Goal: Task Accomplishment & Management: Complete application form

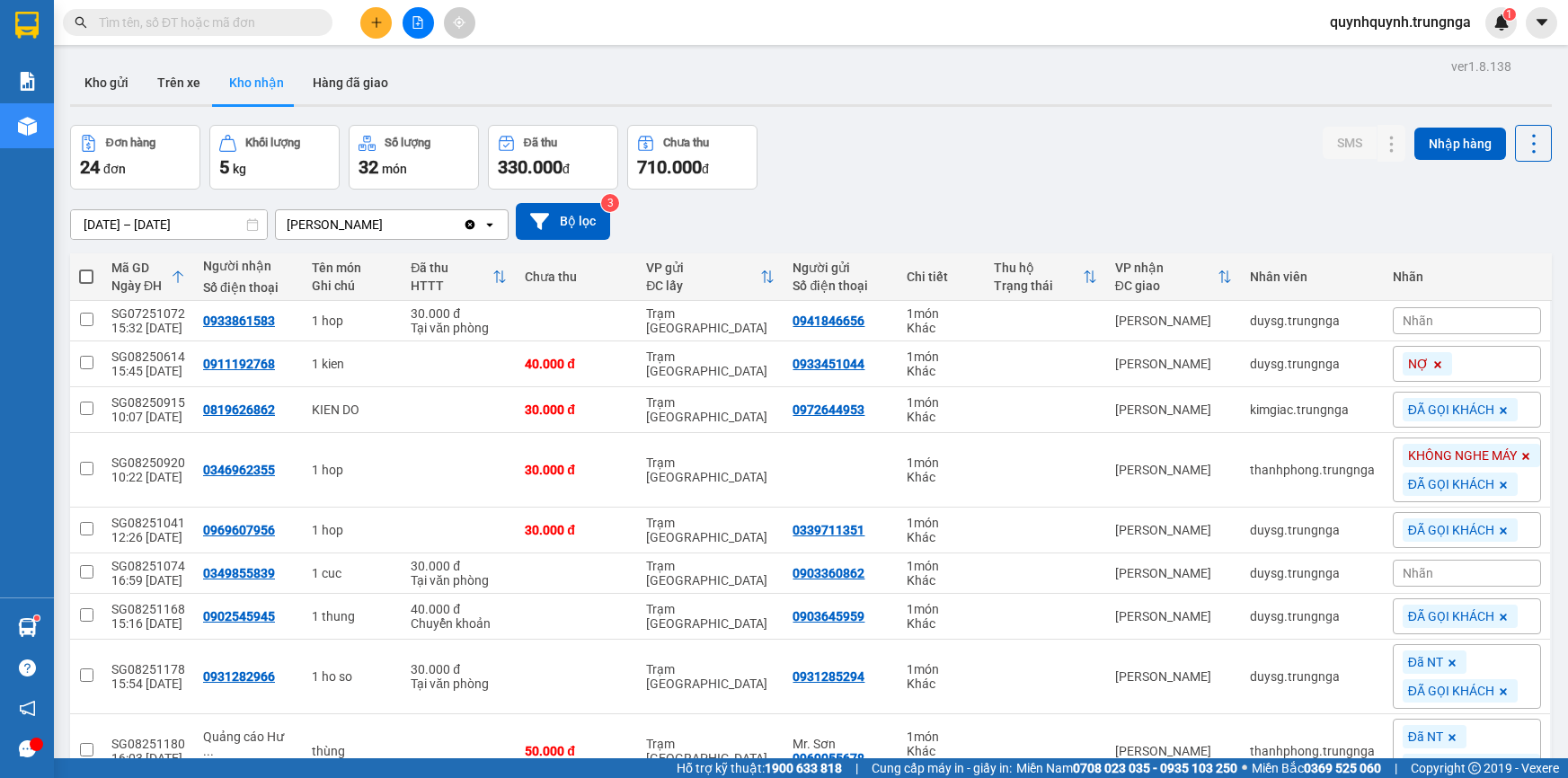
click at [257, 22] on input "text" at bounding box center [205, 22] width 212 height 19
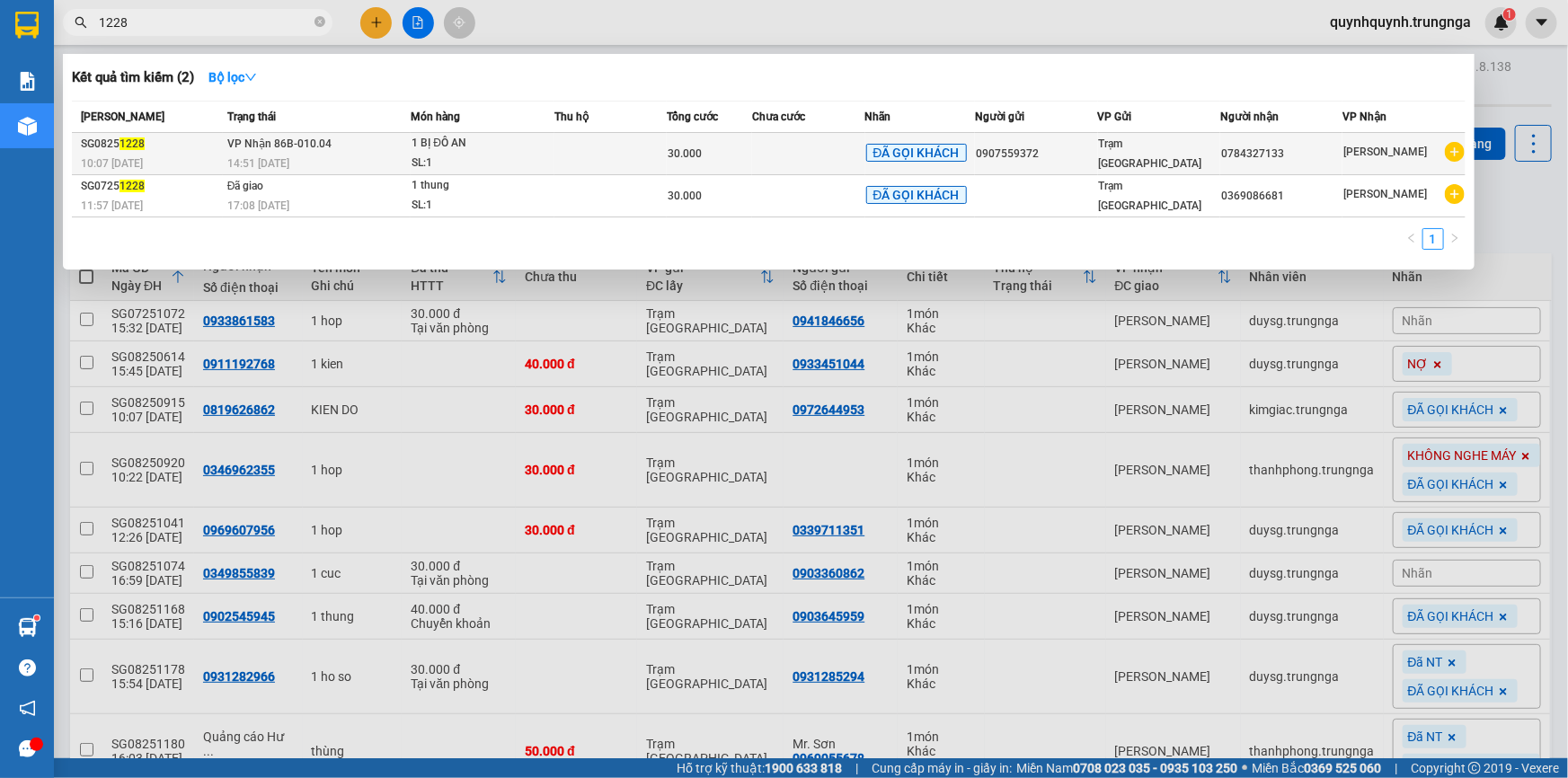
type input "1228"
click at [1249, 146] on div "0784327133" at bounding box center [1281, 154] width 121 height 18
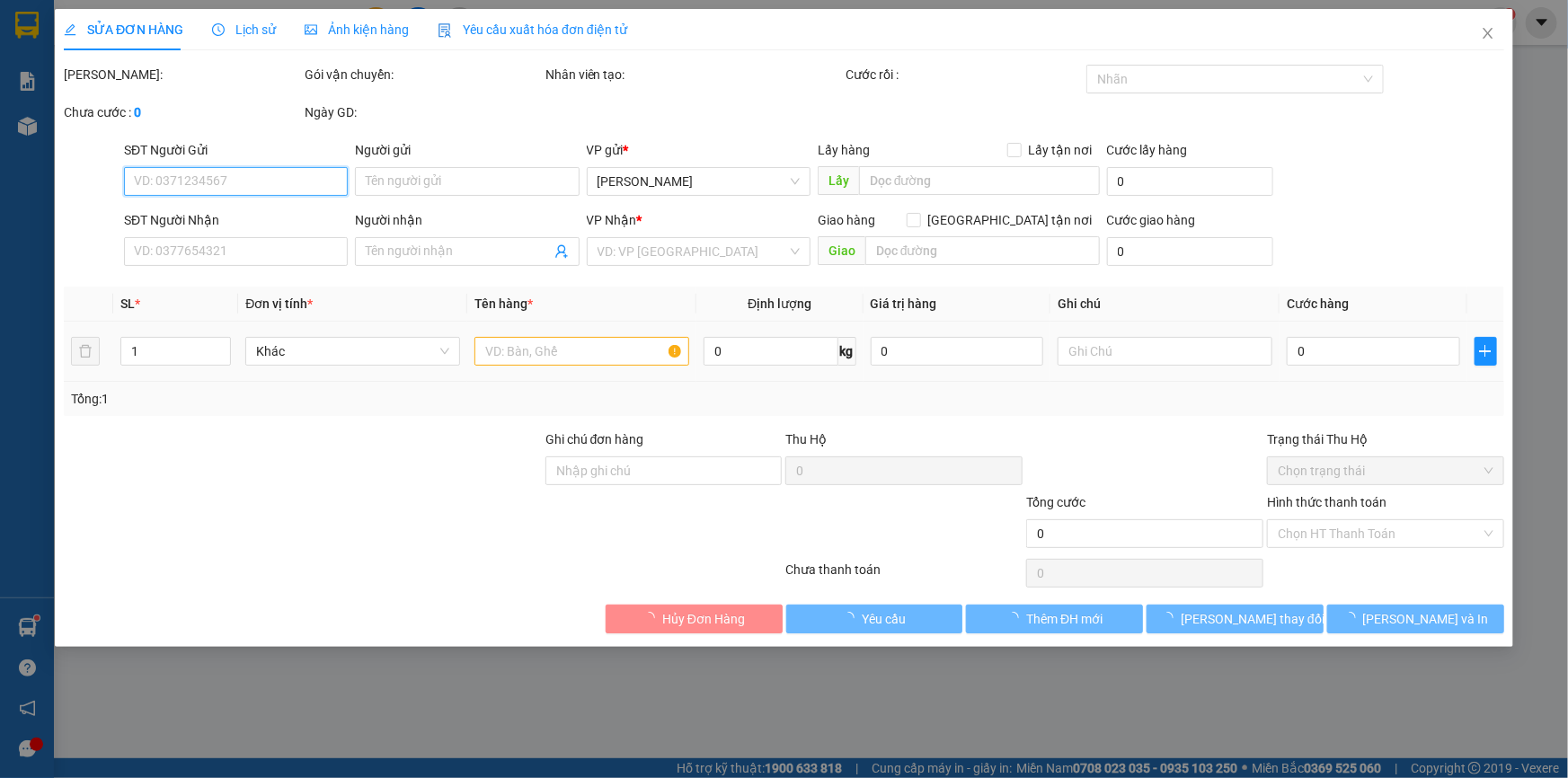
type input "0907559372"
type input "0784327133"
type input "30.000"
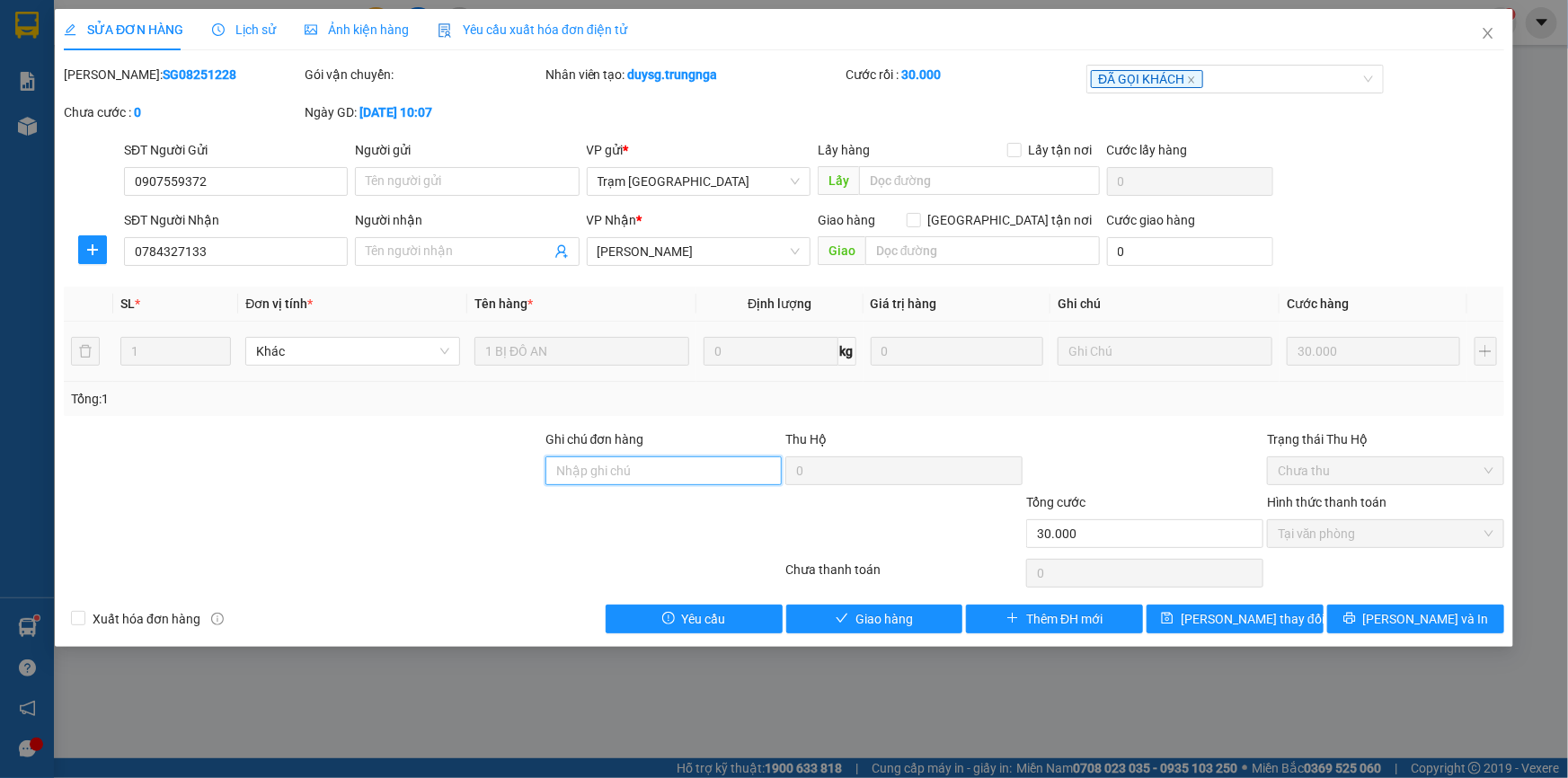
click at [630, 474] on input "Ghi chú đơn hàng" at bounding box center [664, 470] width 238 height 29
type input "KHÁCH NÓI LẤY LÚC 16H"
click at [894, 615] on span "[PERSON_NAME] và Giao hàng" at bounding box center [907, 618] width 172 height 19
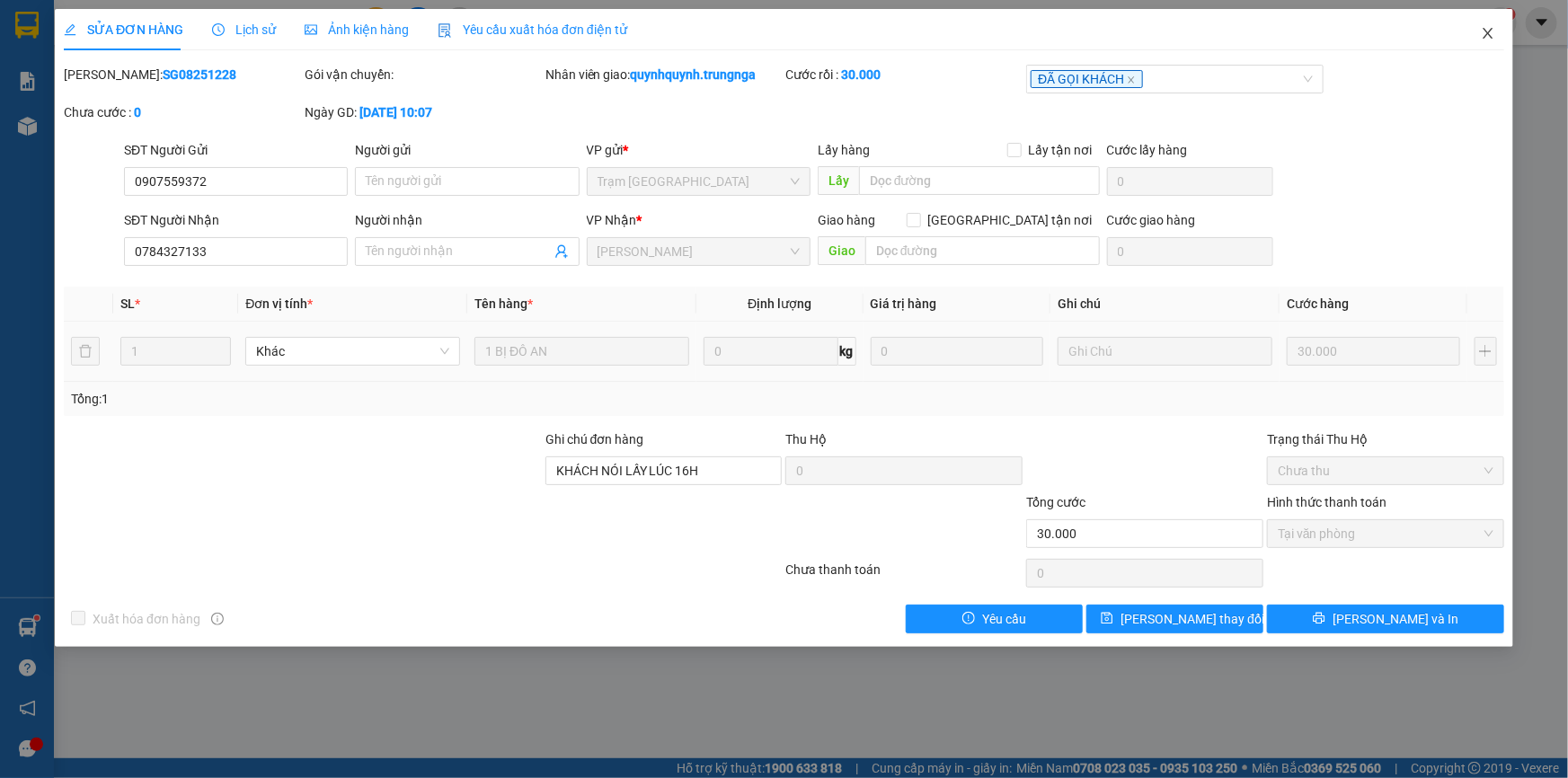
click at [1489, 35] on icon "close" at bounding box center [1488, 33] width 10 height 11
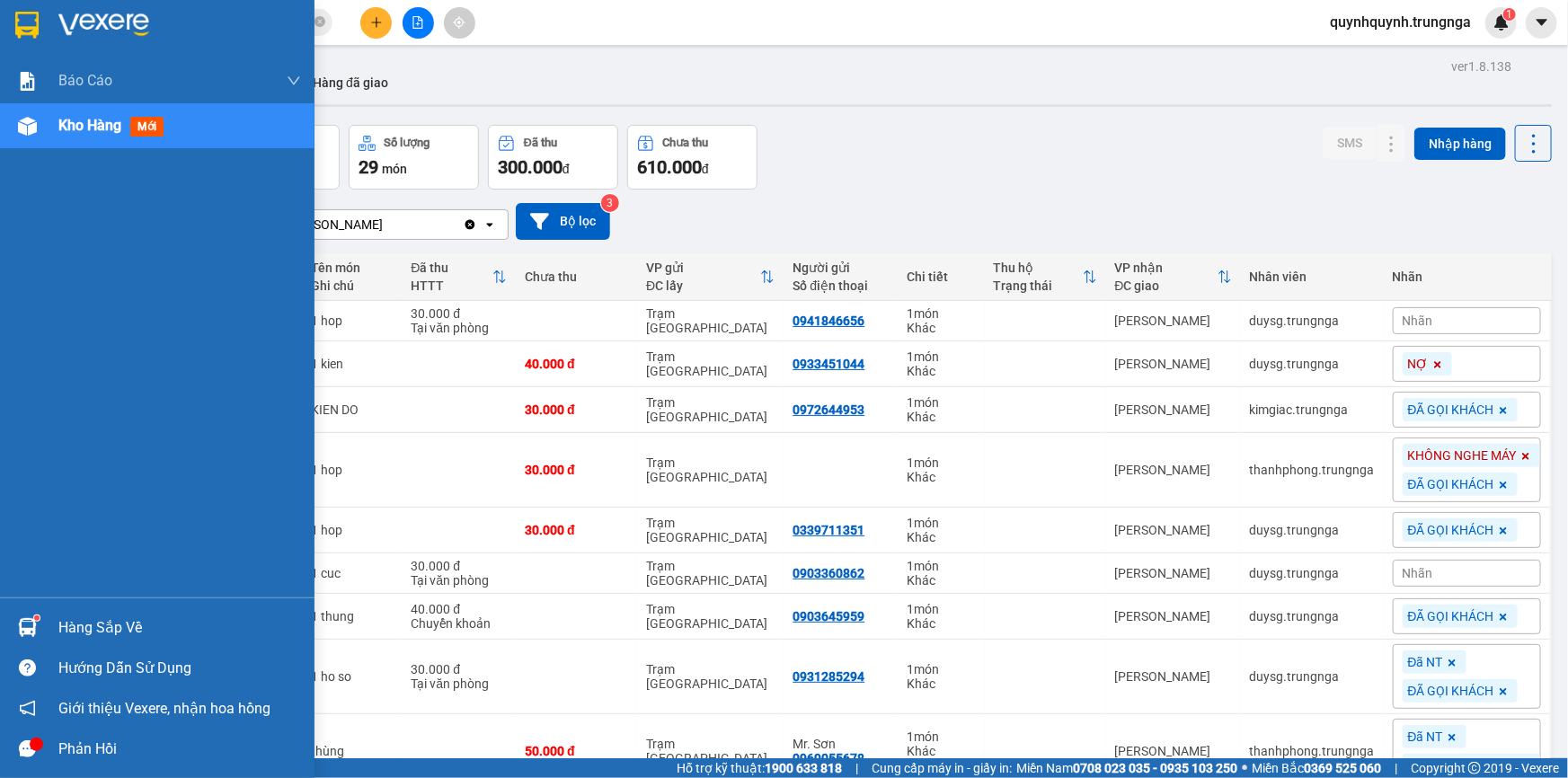
click at [84, 629] on div "Hàng sắp về" at bounding box center [179, 627] width 242 height 27
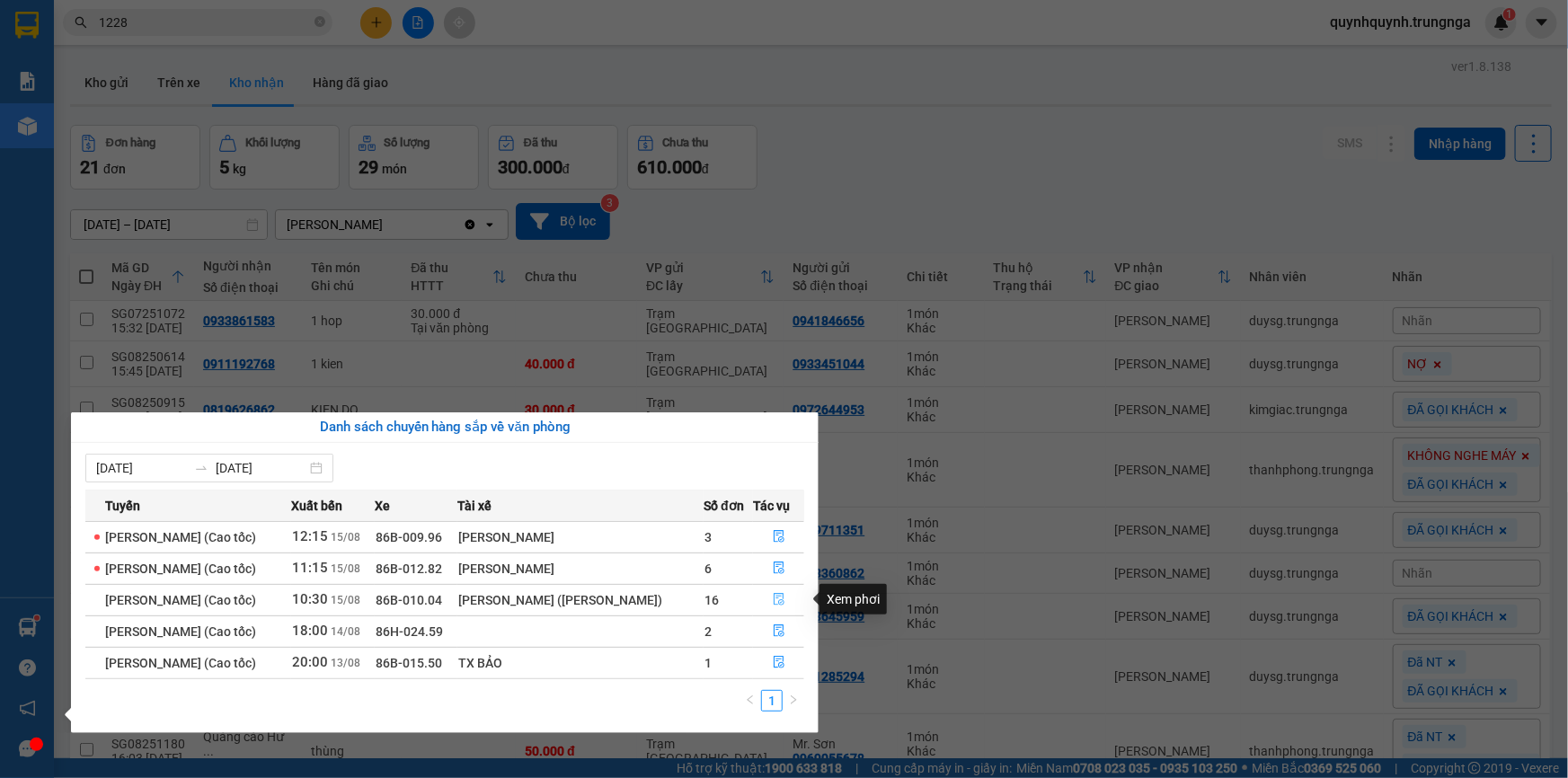
click at [781, 593] on icon "file-done" at bounding box center [779, 599] width 11 height 13
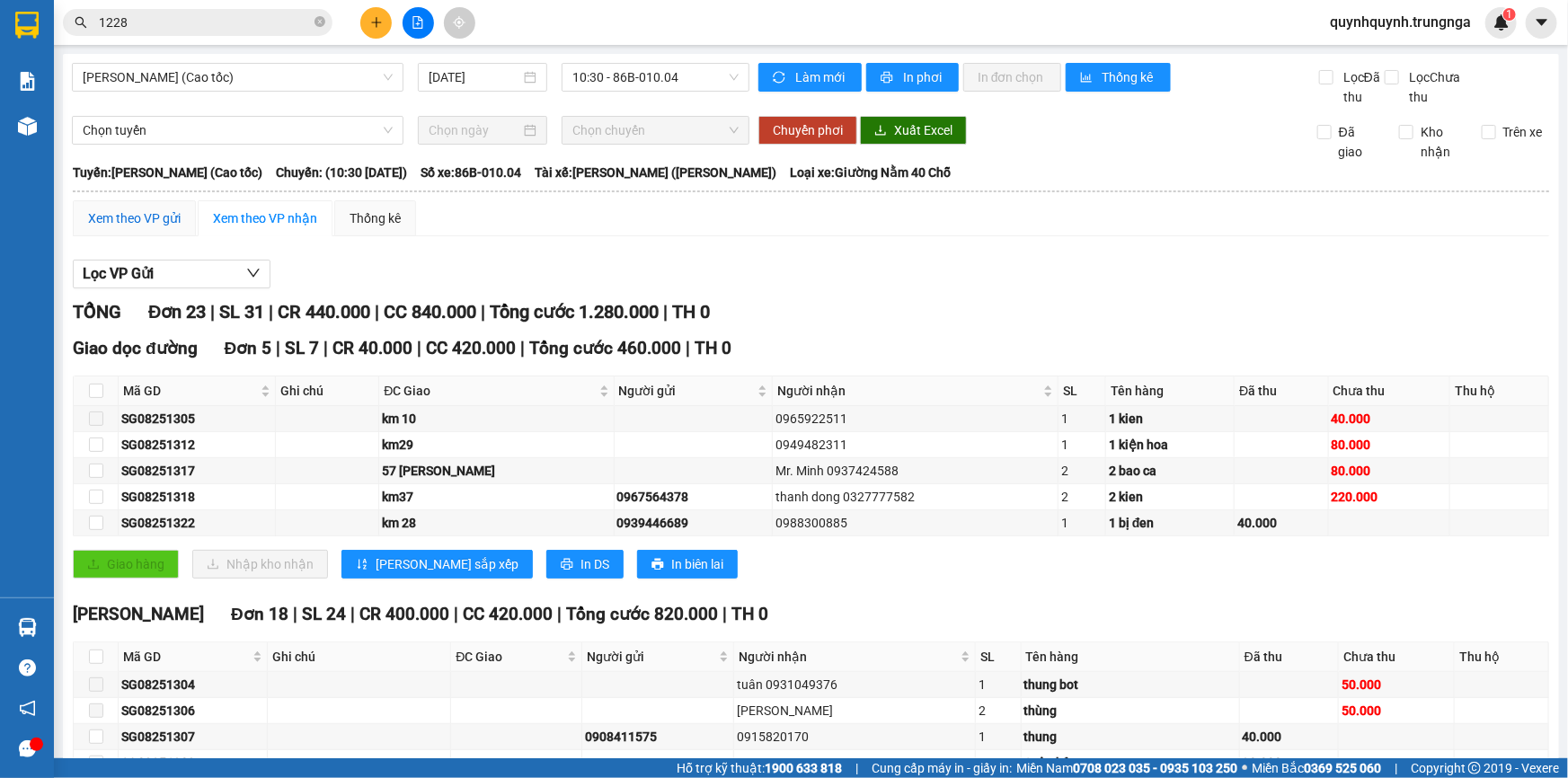
click at [144, 211] on div "Xem theo VP gửi" at bounding box center [135, 217] width 92 height 19
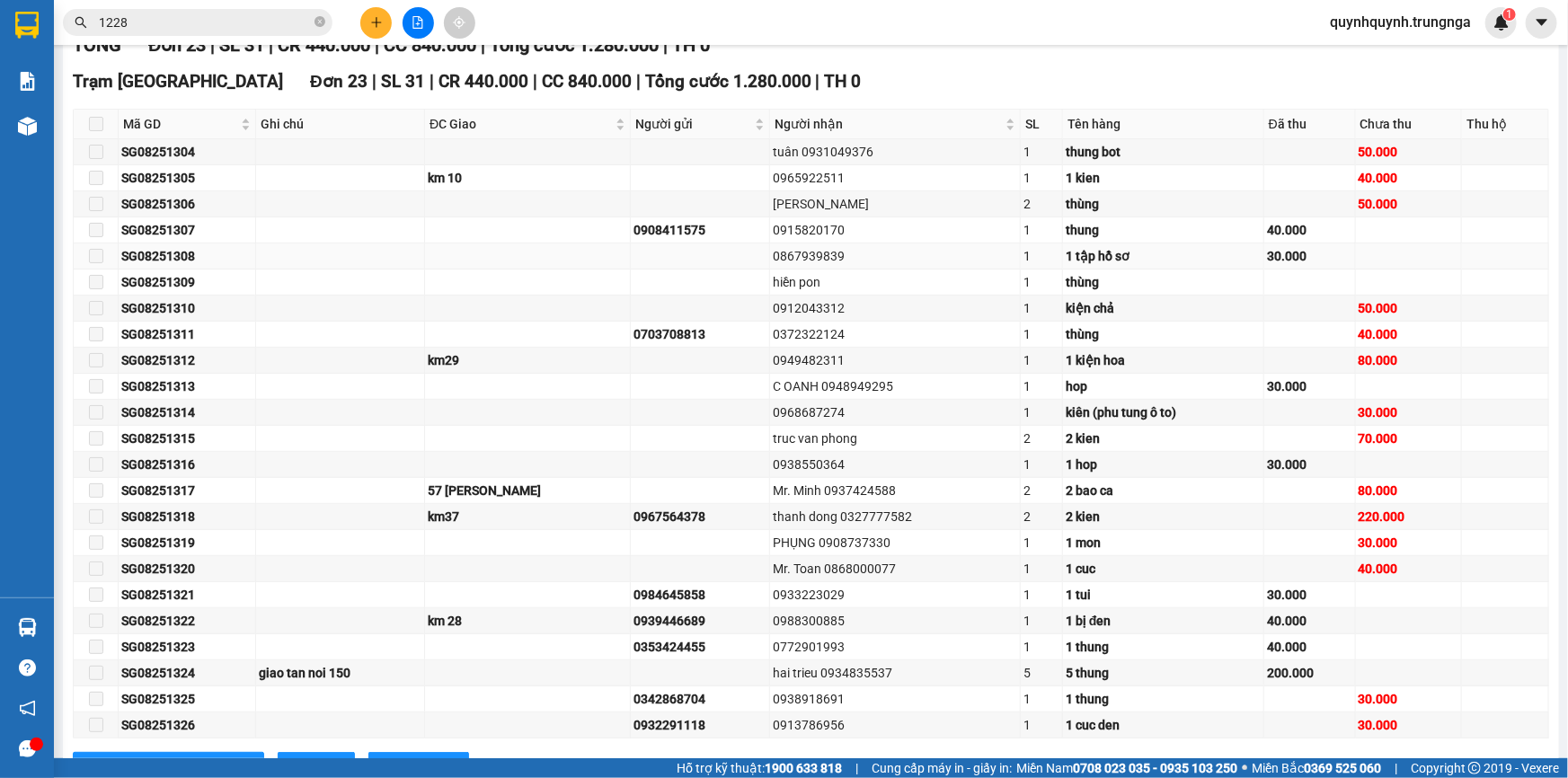
scroll to position [336, 0]
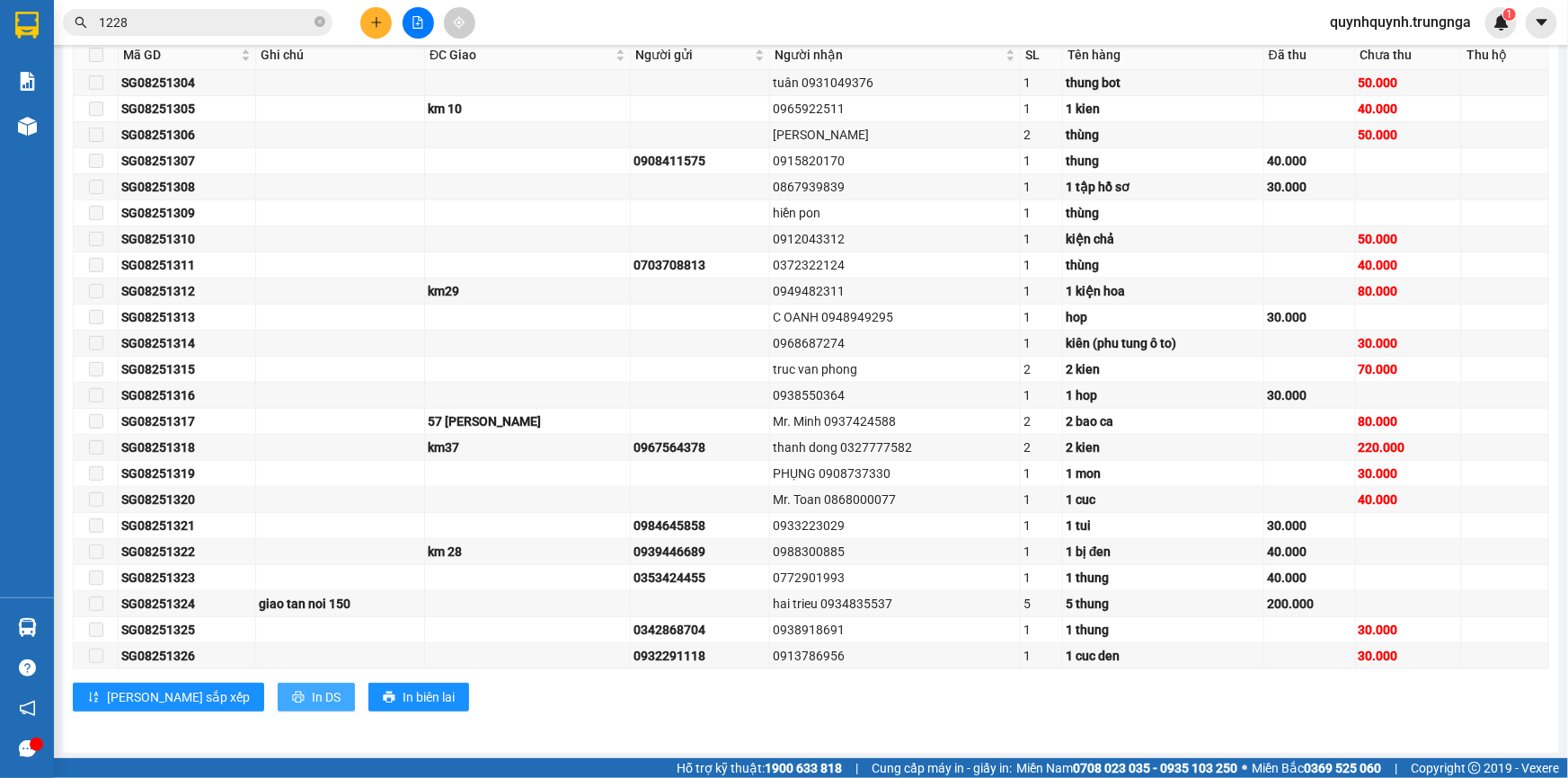
click at [312, 703] on span "In DS" at bounding box center [326, 696] width 29 height 19
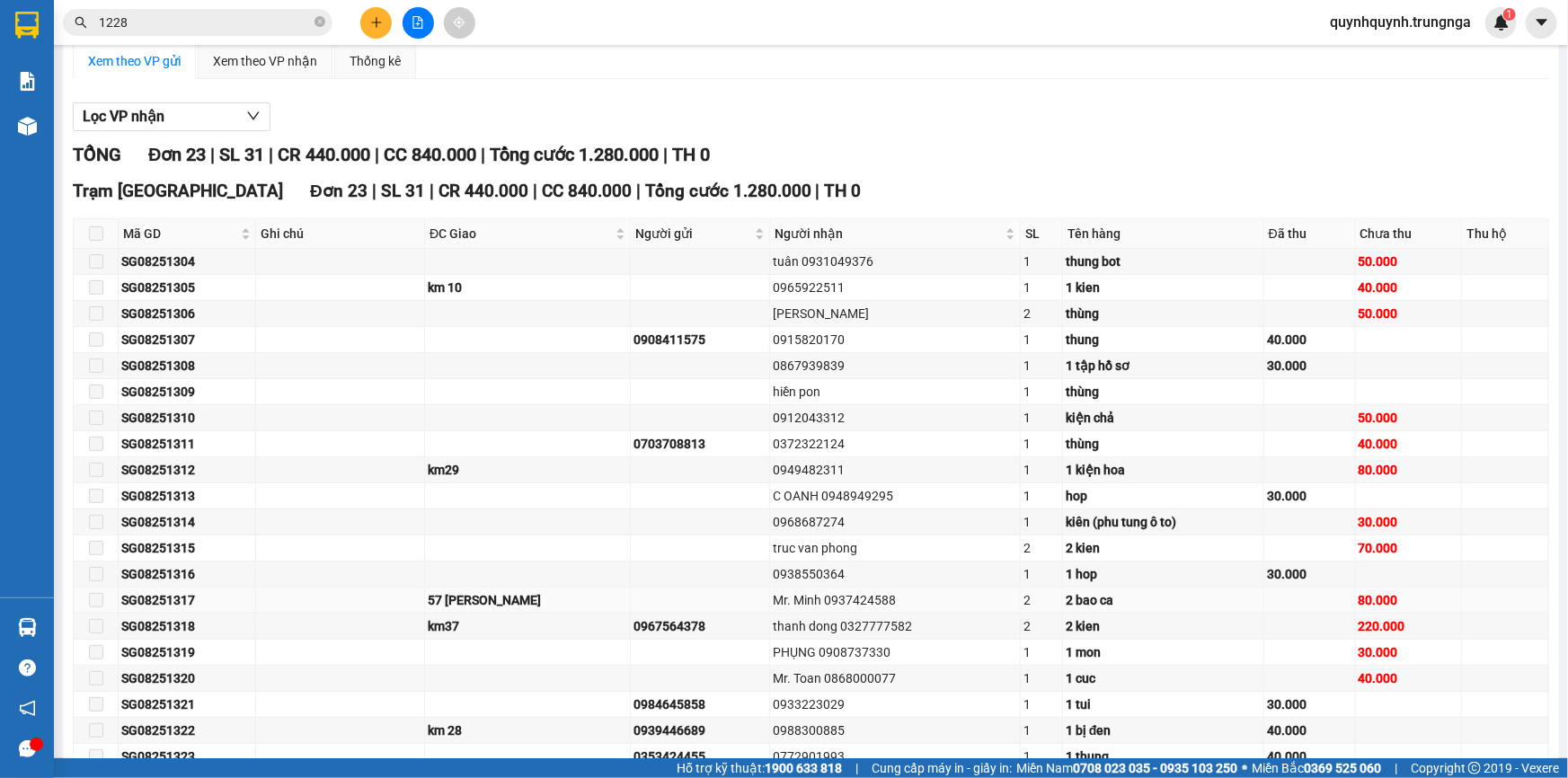
scroll to position [0, 0]
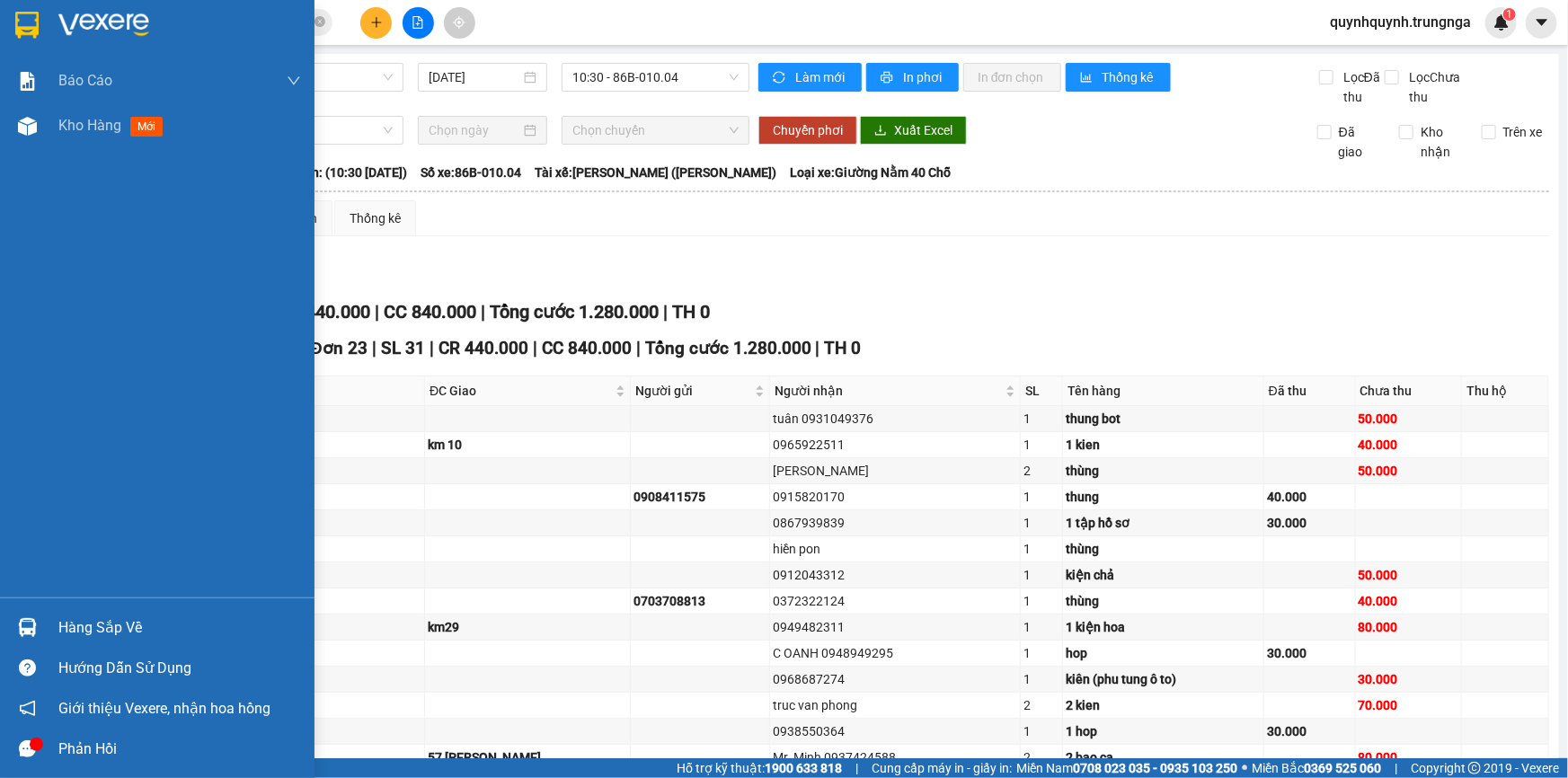
click at [97, 635] on div "Hàng sắp về" at bounding box center [179, 627] width 242 height 27
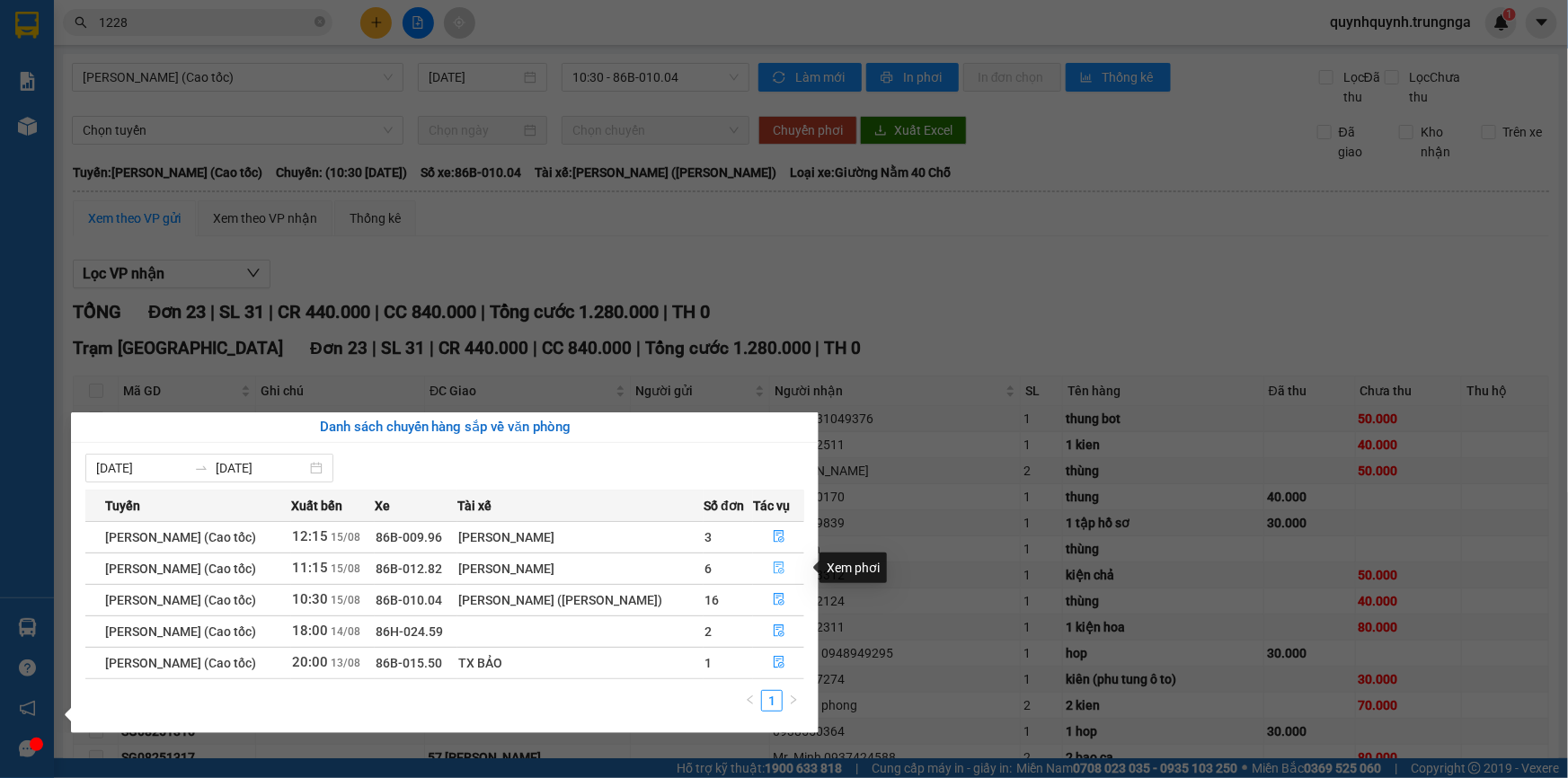
click at [775, 569] on icon "file-done" at bounding box center [779, 568] width 13 height 13
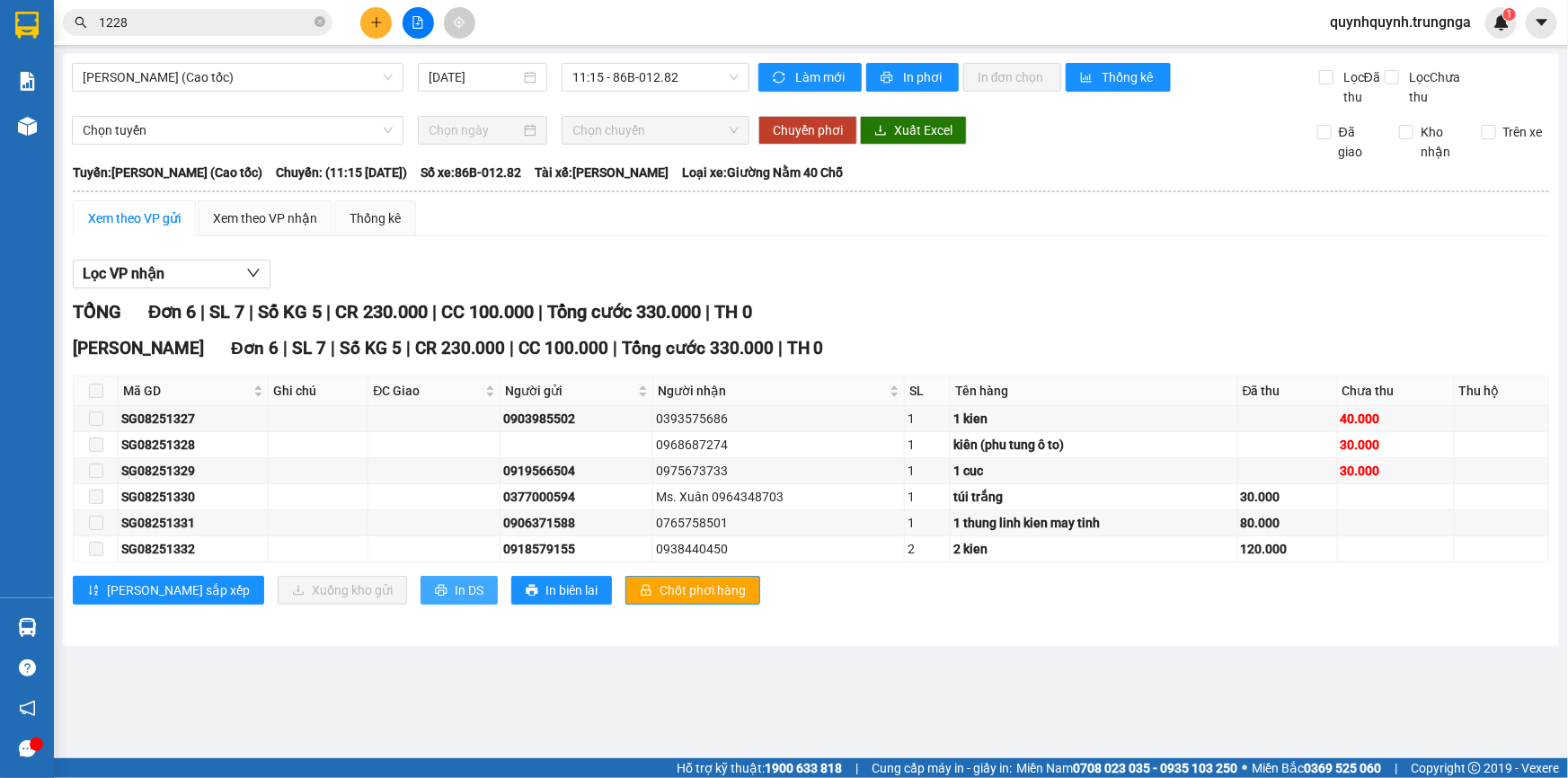
click at [455, 591] on span "In DS" at bounding box center [469, 589] width 29 height 19
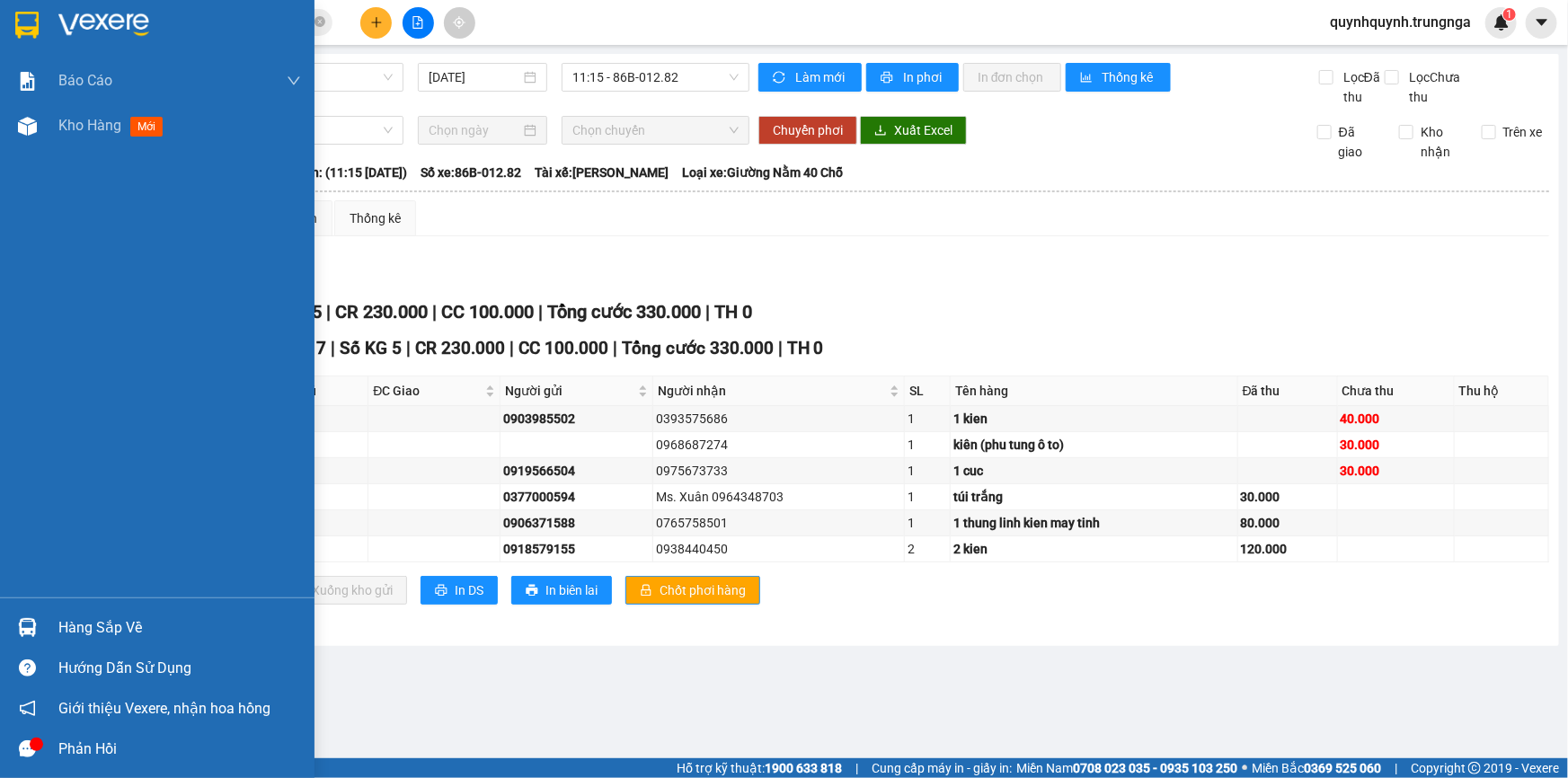
click at [32, 625] on img at bounding box center [28, 627] width 18 height 18
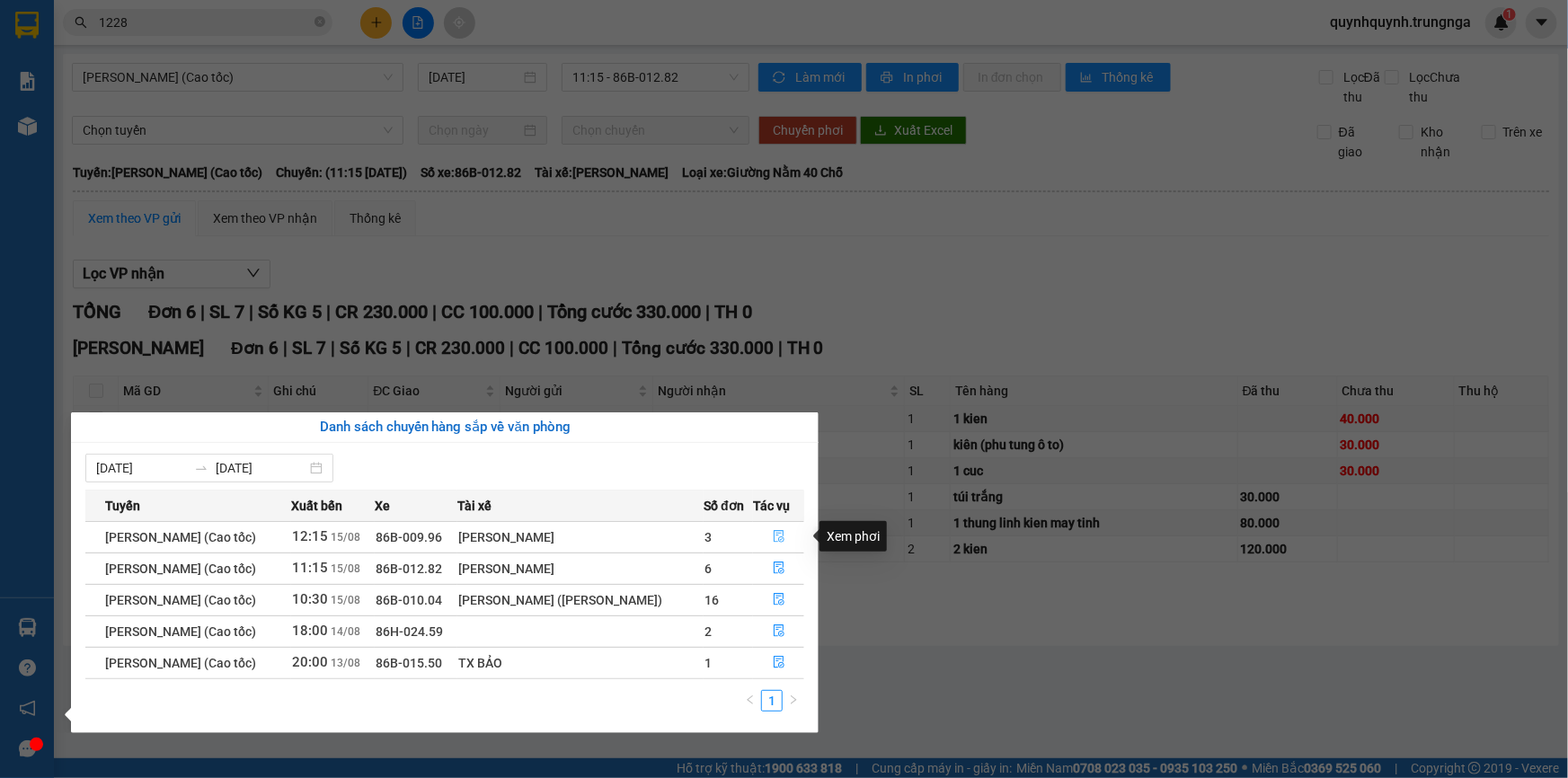
click at [781, 536] on icon "file-done" at bounding box center [779, 537] width 13 height 13
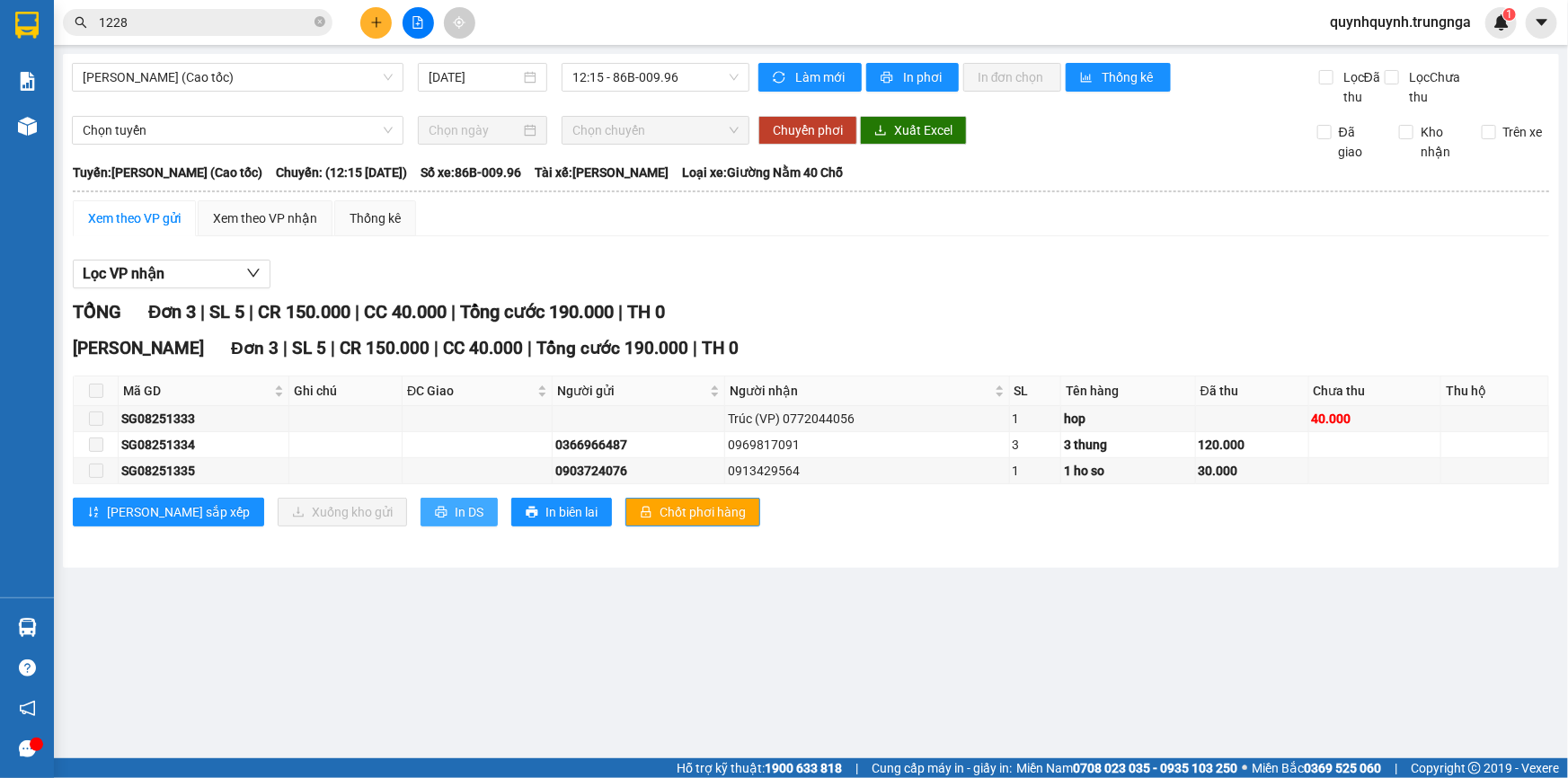
click at [455, 512] on span "In DS" at bounding box center [469, 511] width 29 height 19
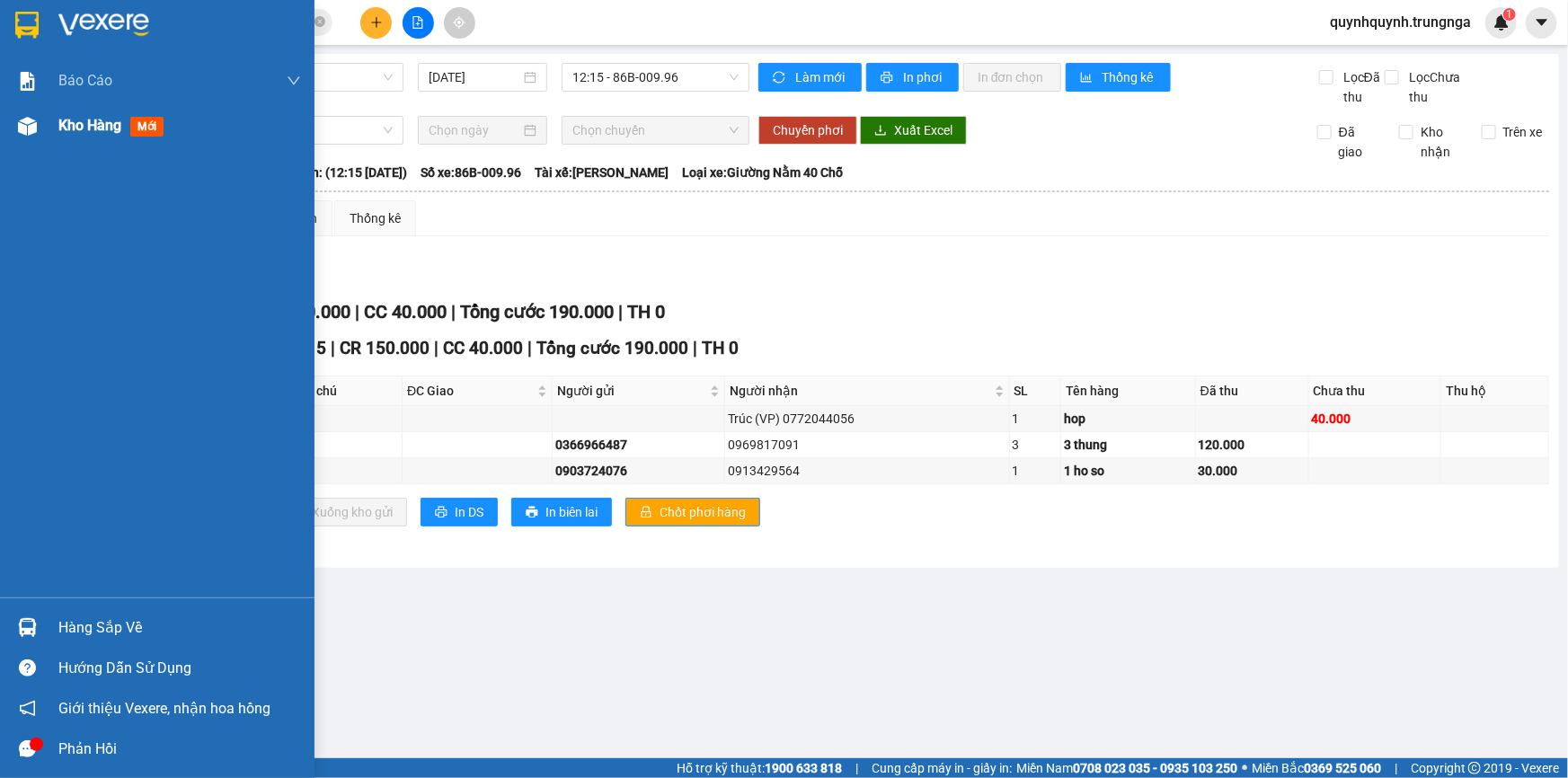
click at [73, 124] on span "Kho hàng" at bounding box center [89, 125] width 63 height 17
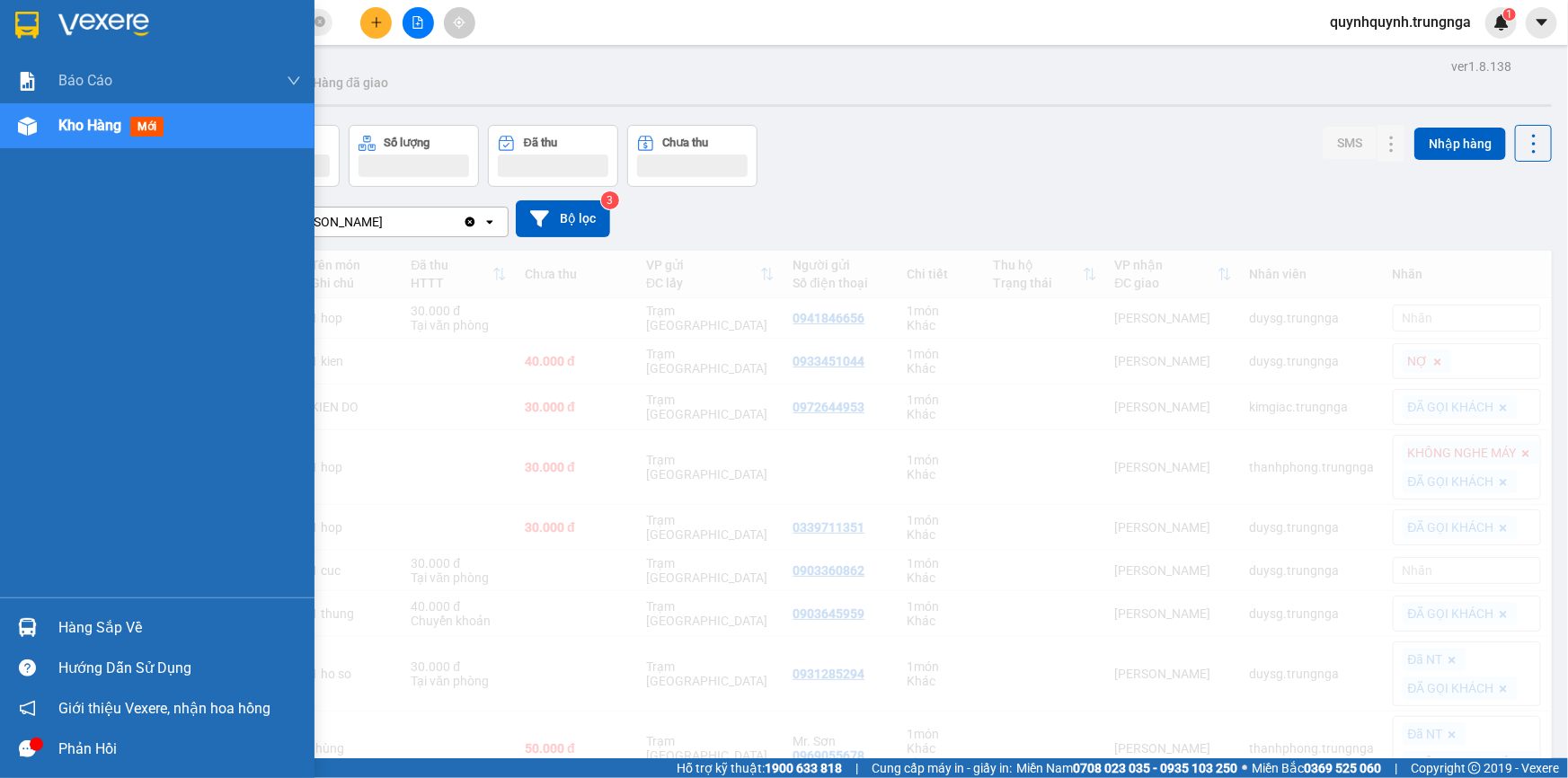
click at [146, 124] on span "mới" at bounding box center [146, 126] width 33 height 19
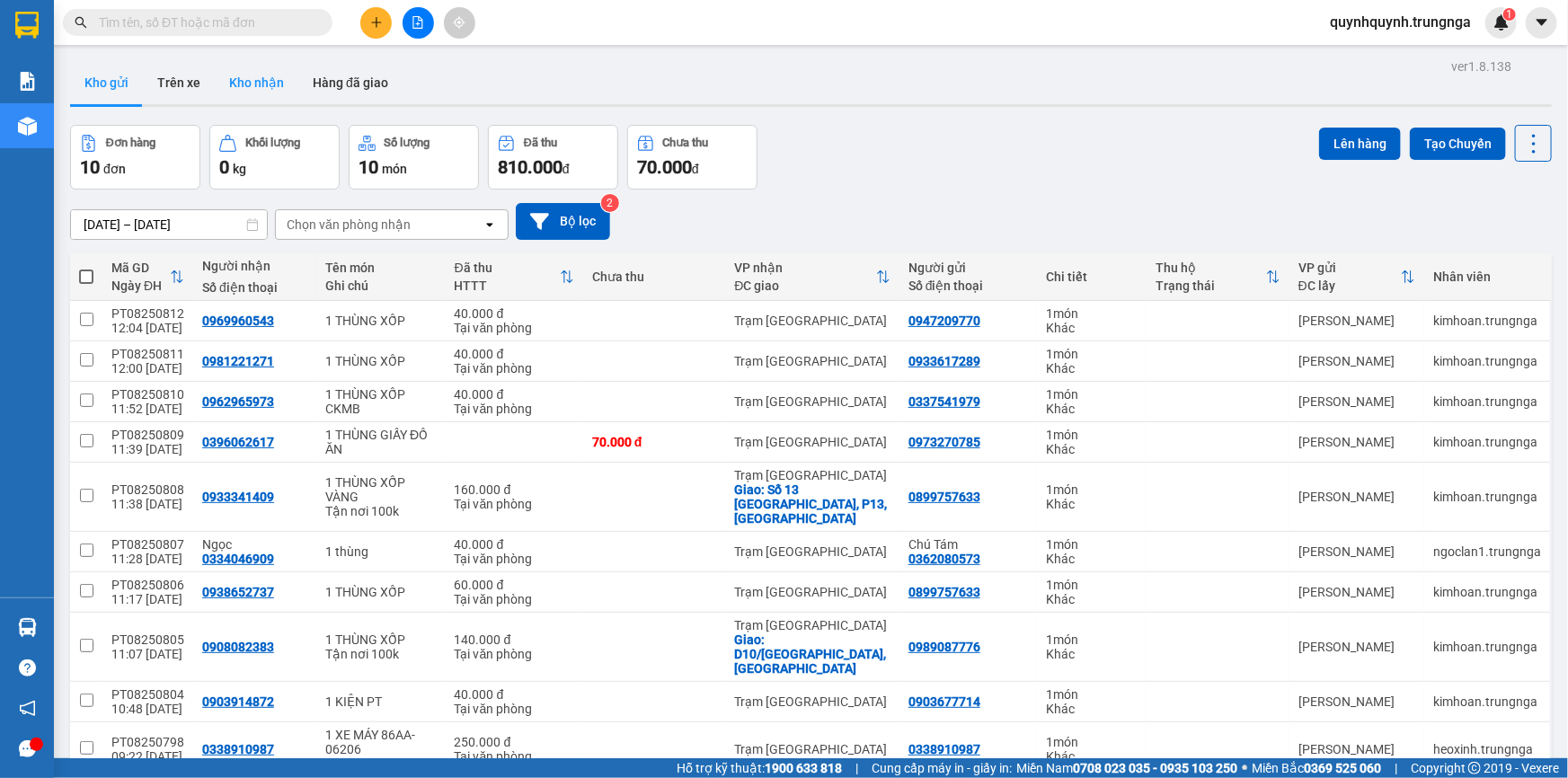
click at [261, 79] on button "Kho nhận" at bounding box center [256, 82] width 84 height 43
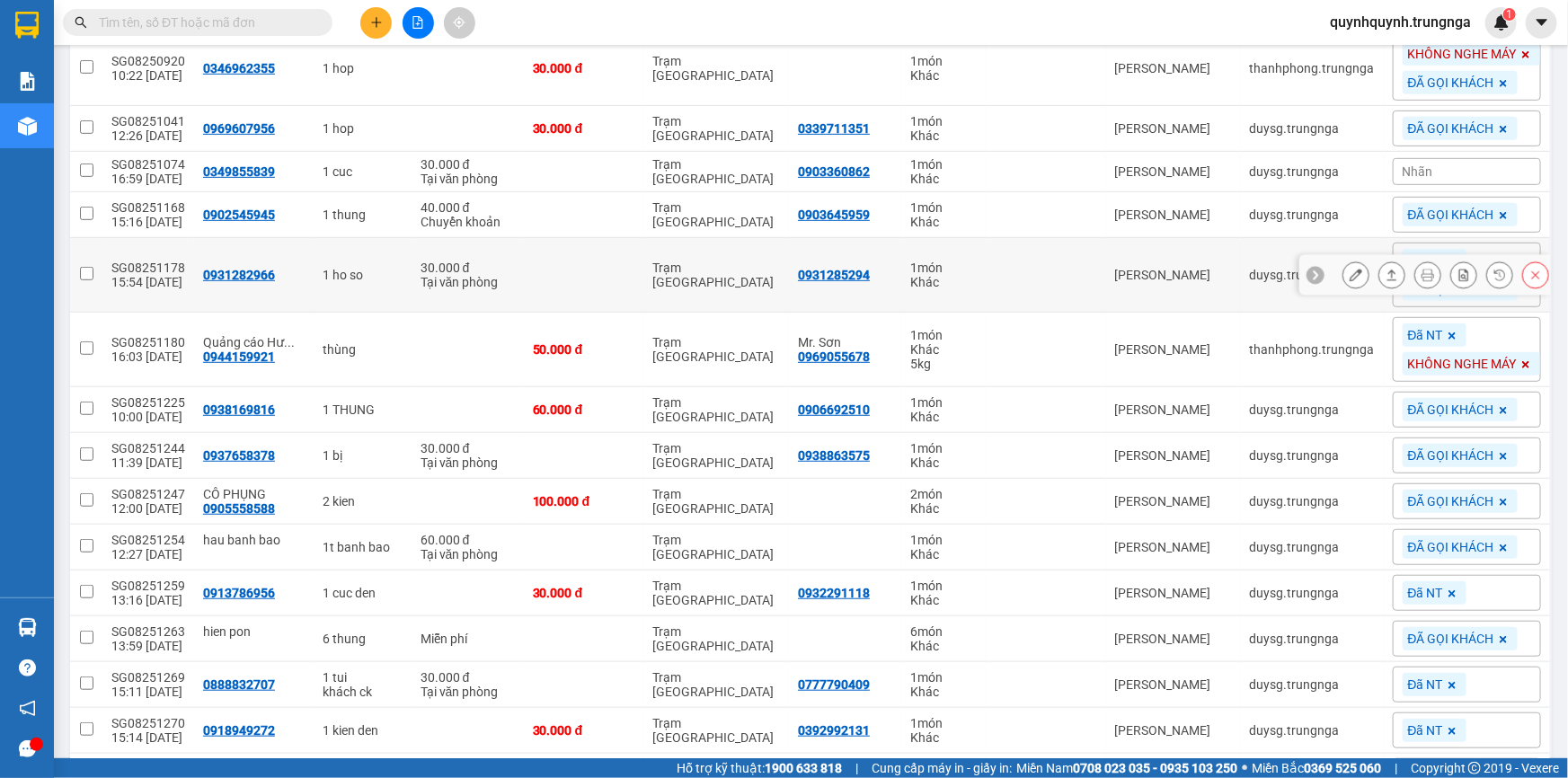
scroll to position [408, 0]
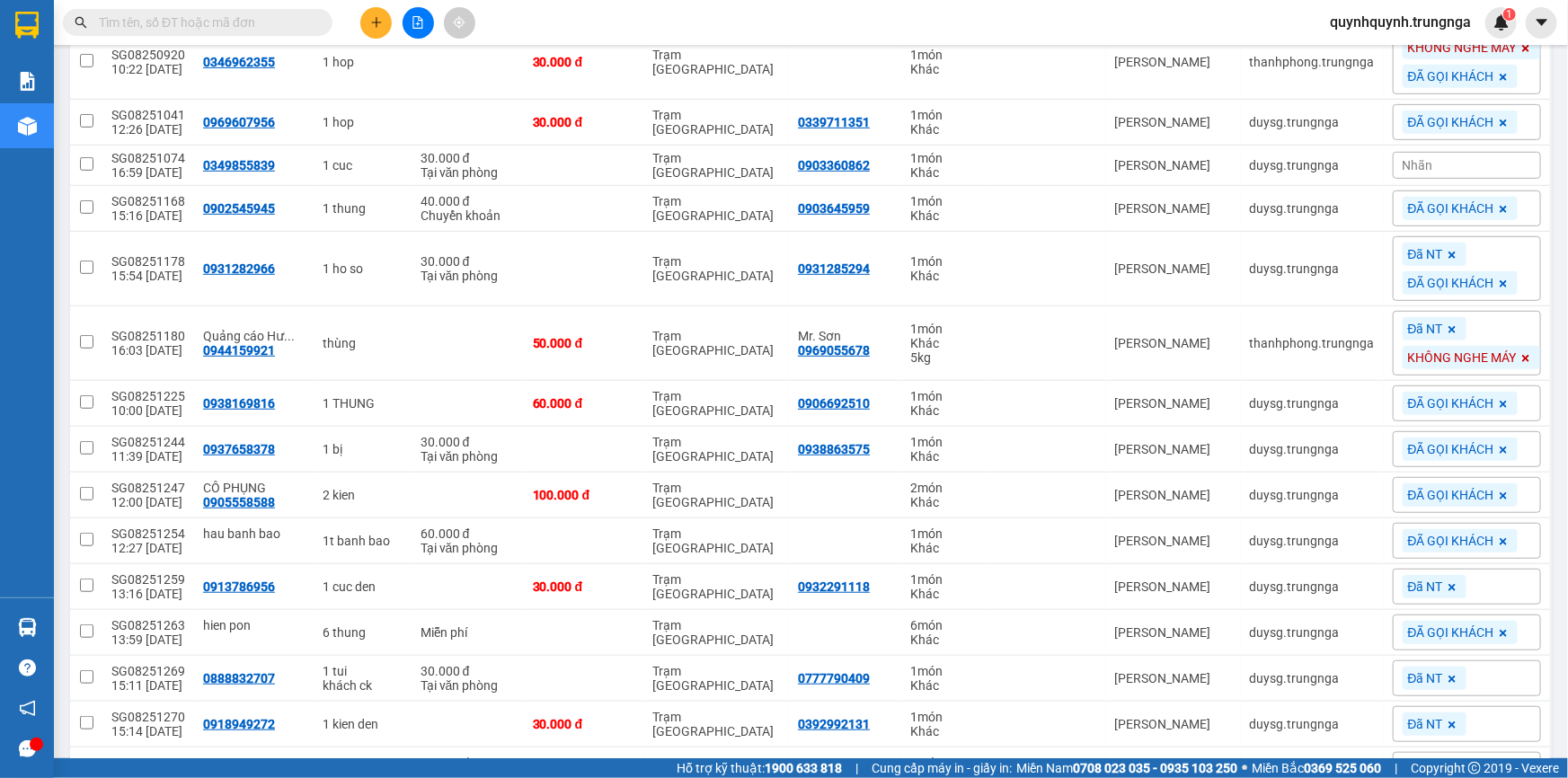
click at [189, 29] on input "text" at bounding box center [205, 22] width 212 height 19
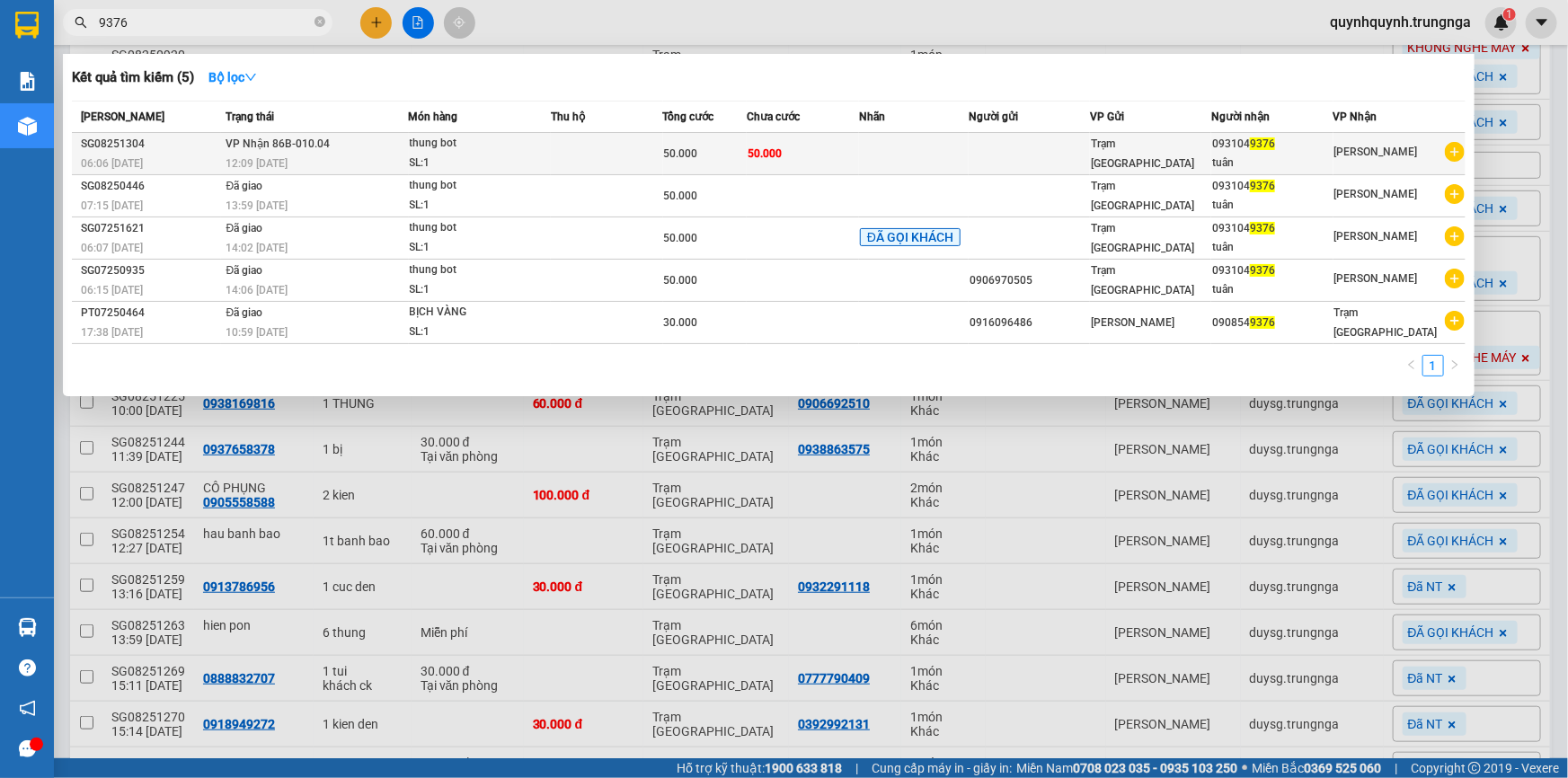
type input "9376"
click at [722, 153] on div "50.000" at bounding box center [706, 153] width 83 height 19
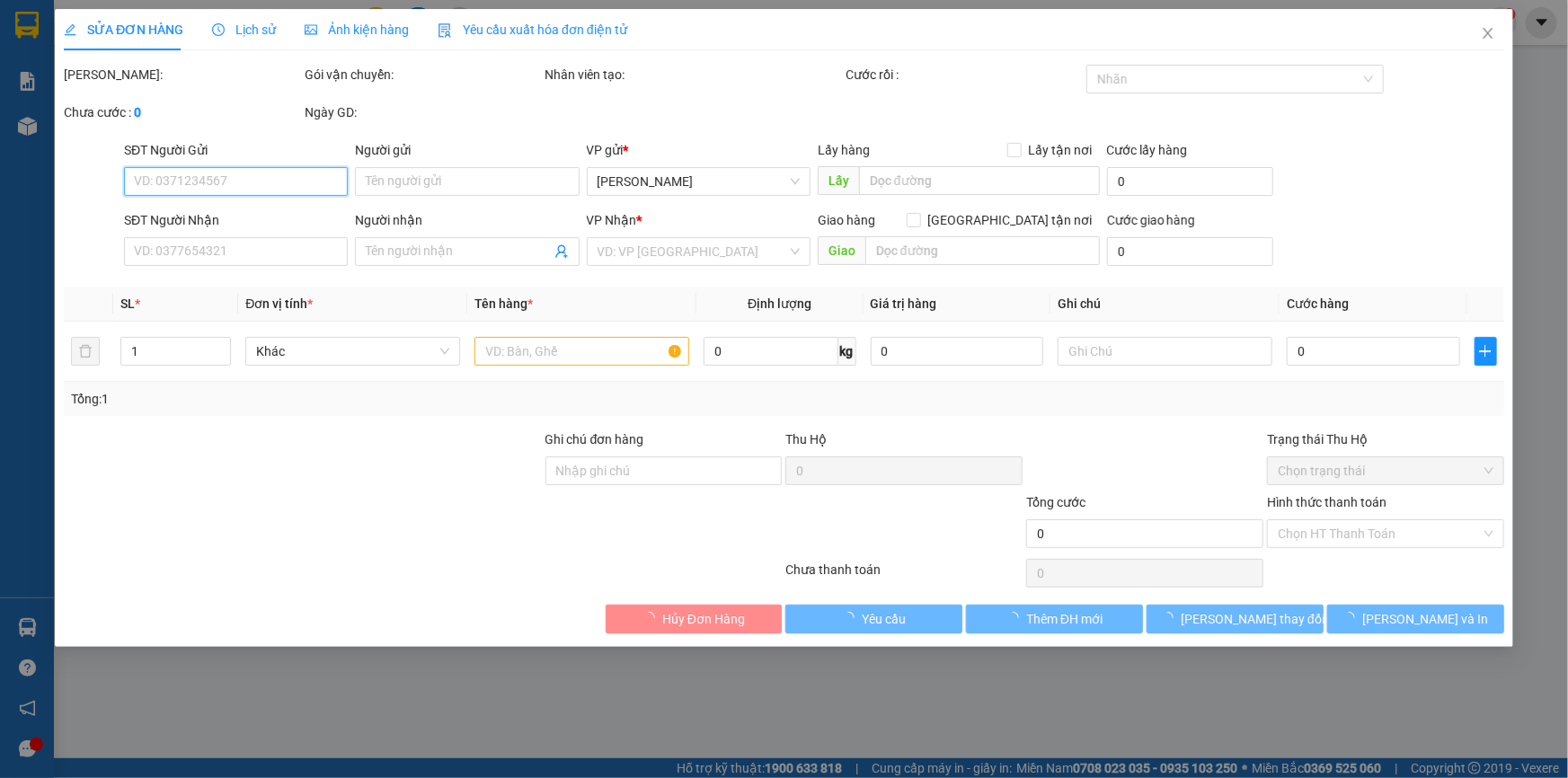
type input "0931049376"
type input "tuân"
type input "50.000"
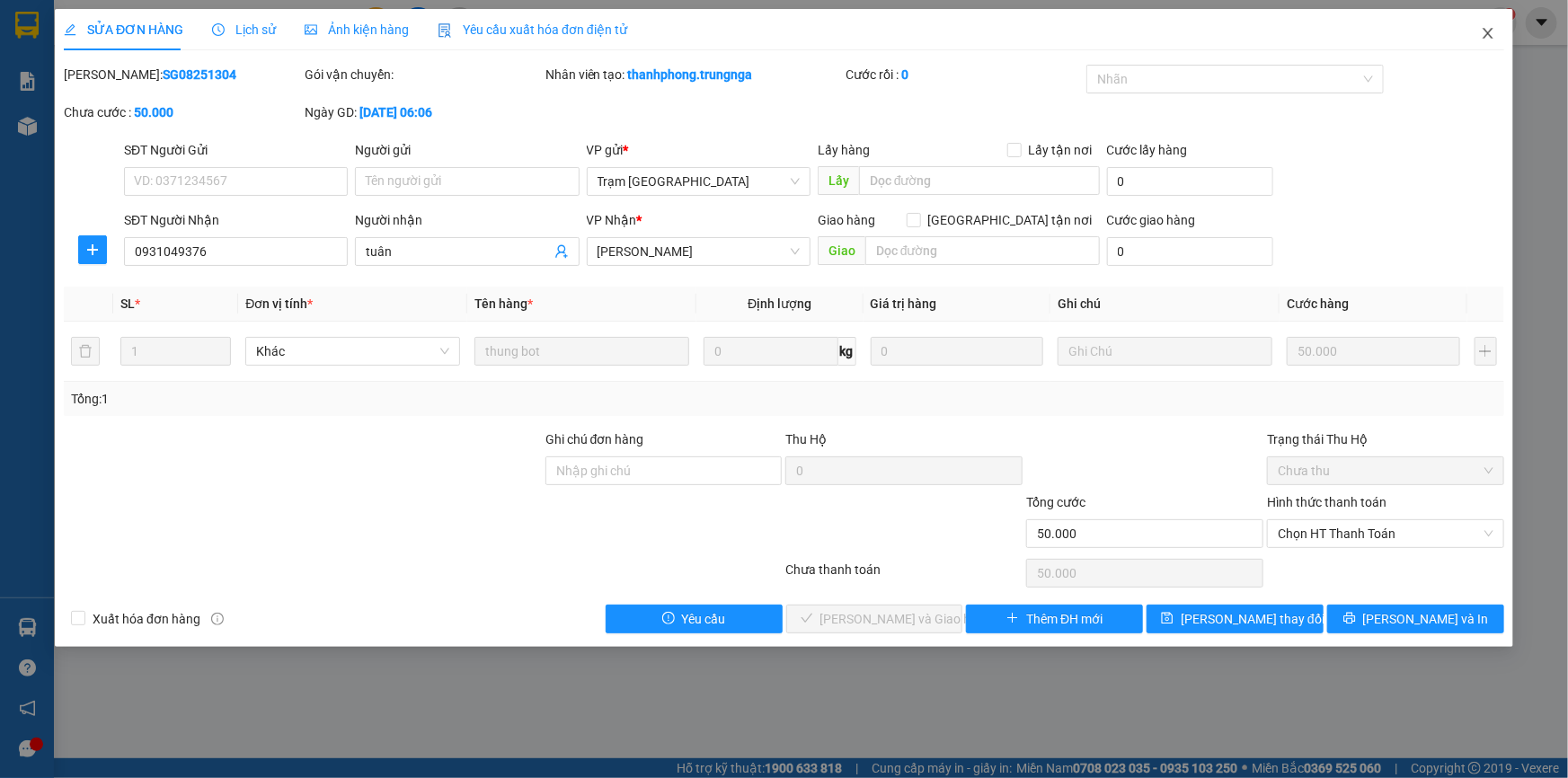
click at [1491, 29] on icon "close" at bounding box center [1489, 33] width 15 height 15
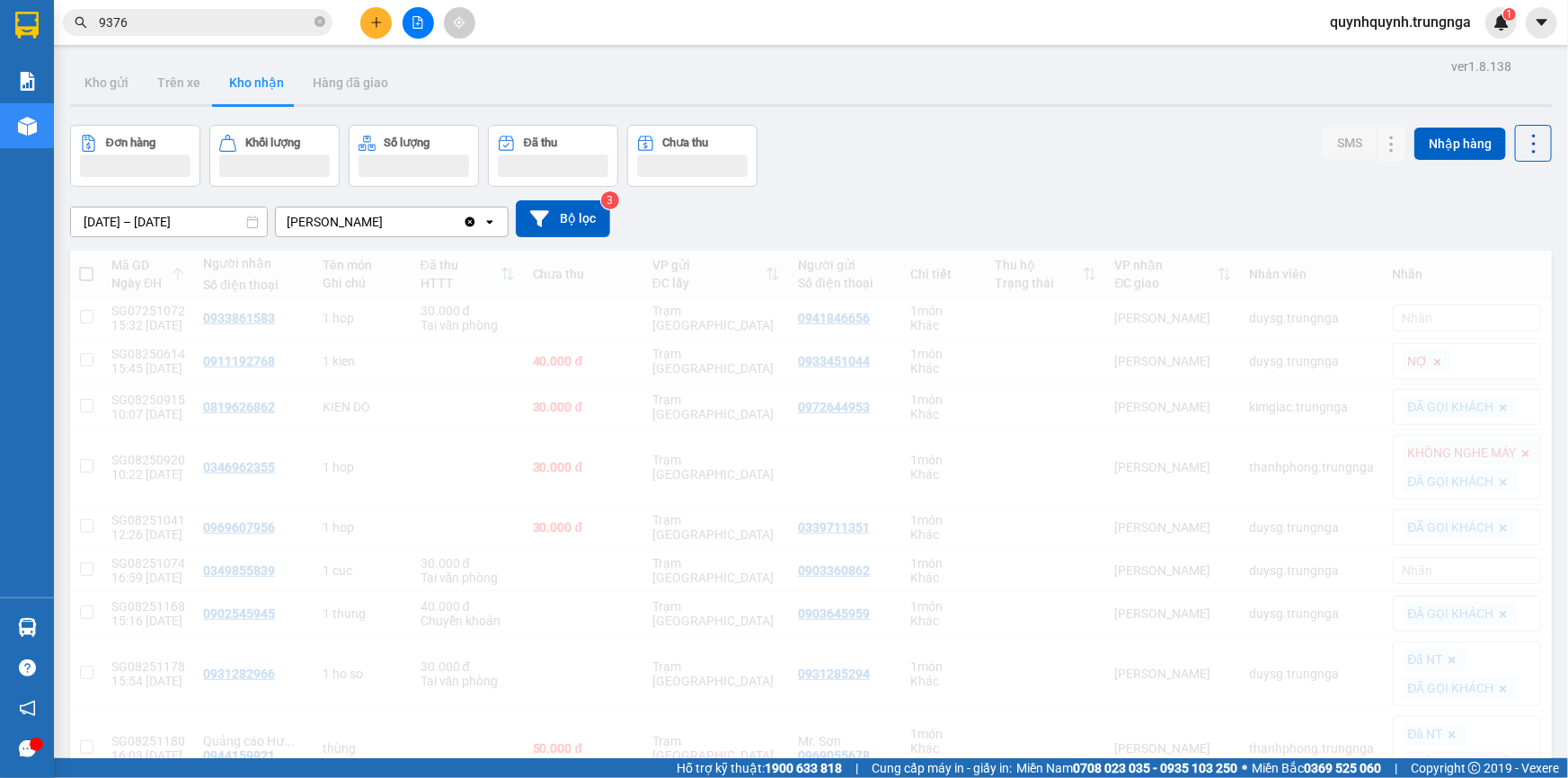
click at [1487, 29] on div "quynhquynh.trungnga 1" at bounding box center [1416, 23] width 202 height 31
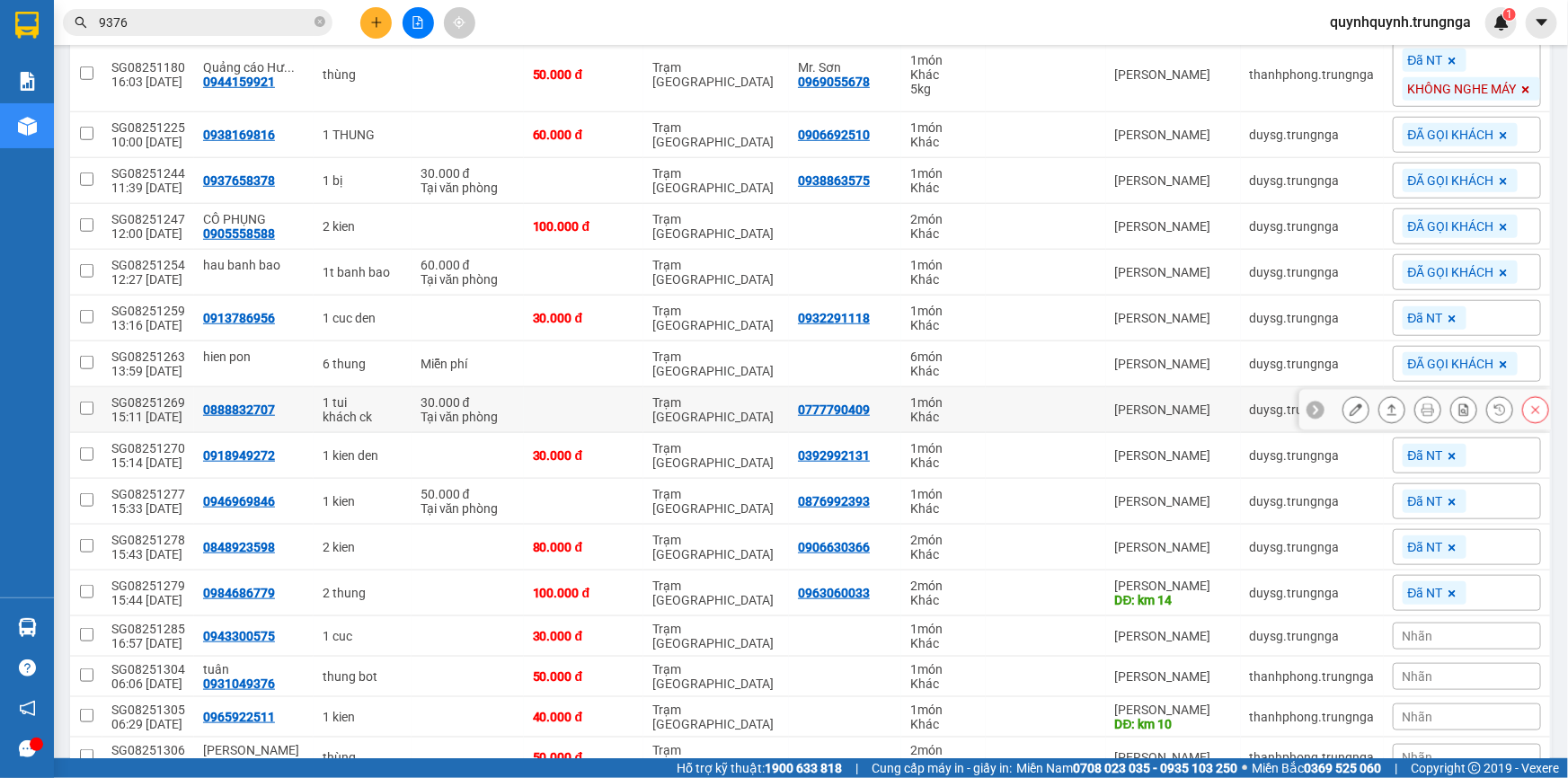
scroll to position [763, 0]
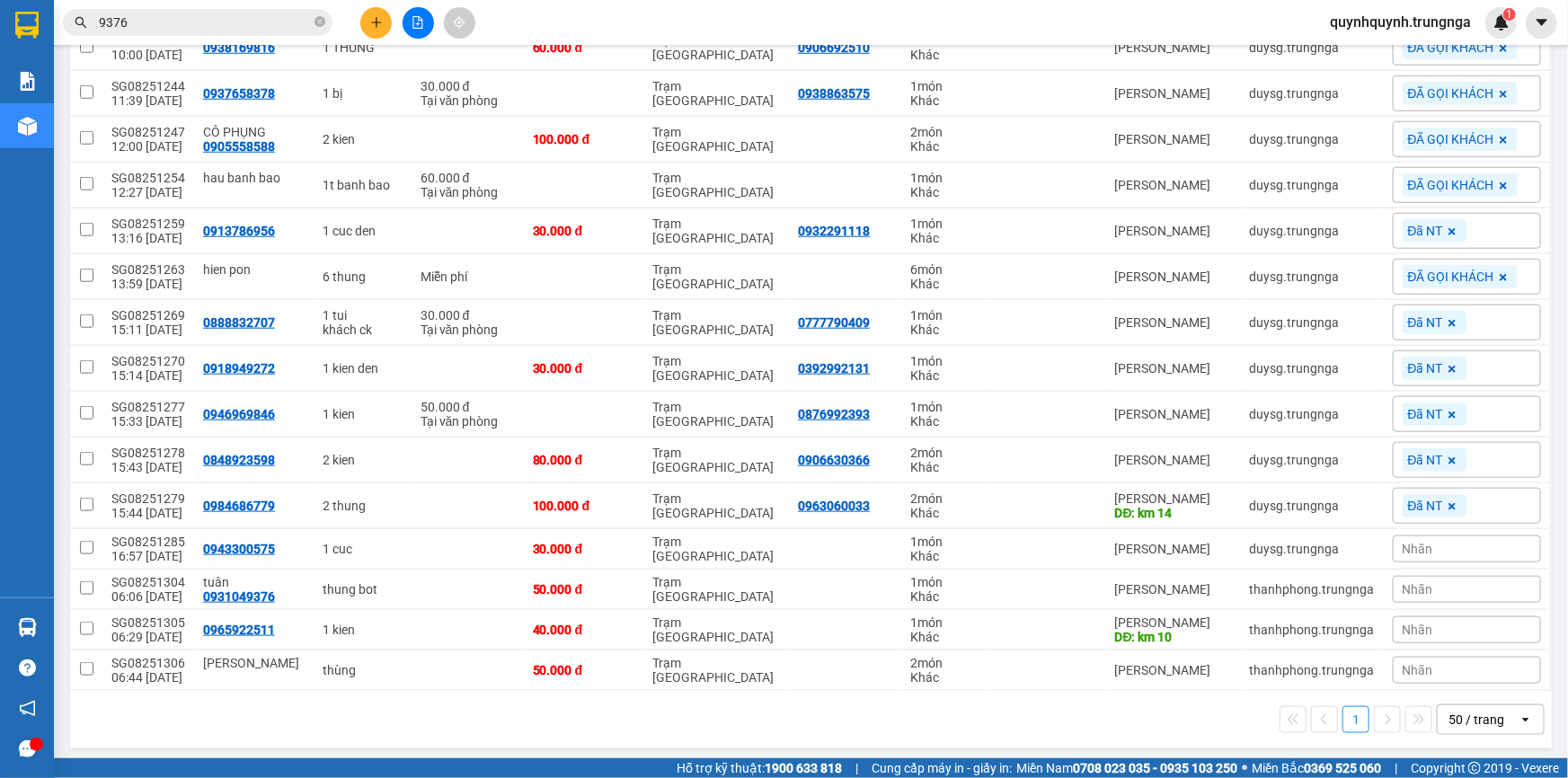
click at [1422, 584] on div "Nhãn" at bounding box center [1467, 588] width 148 height 27
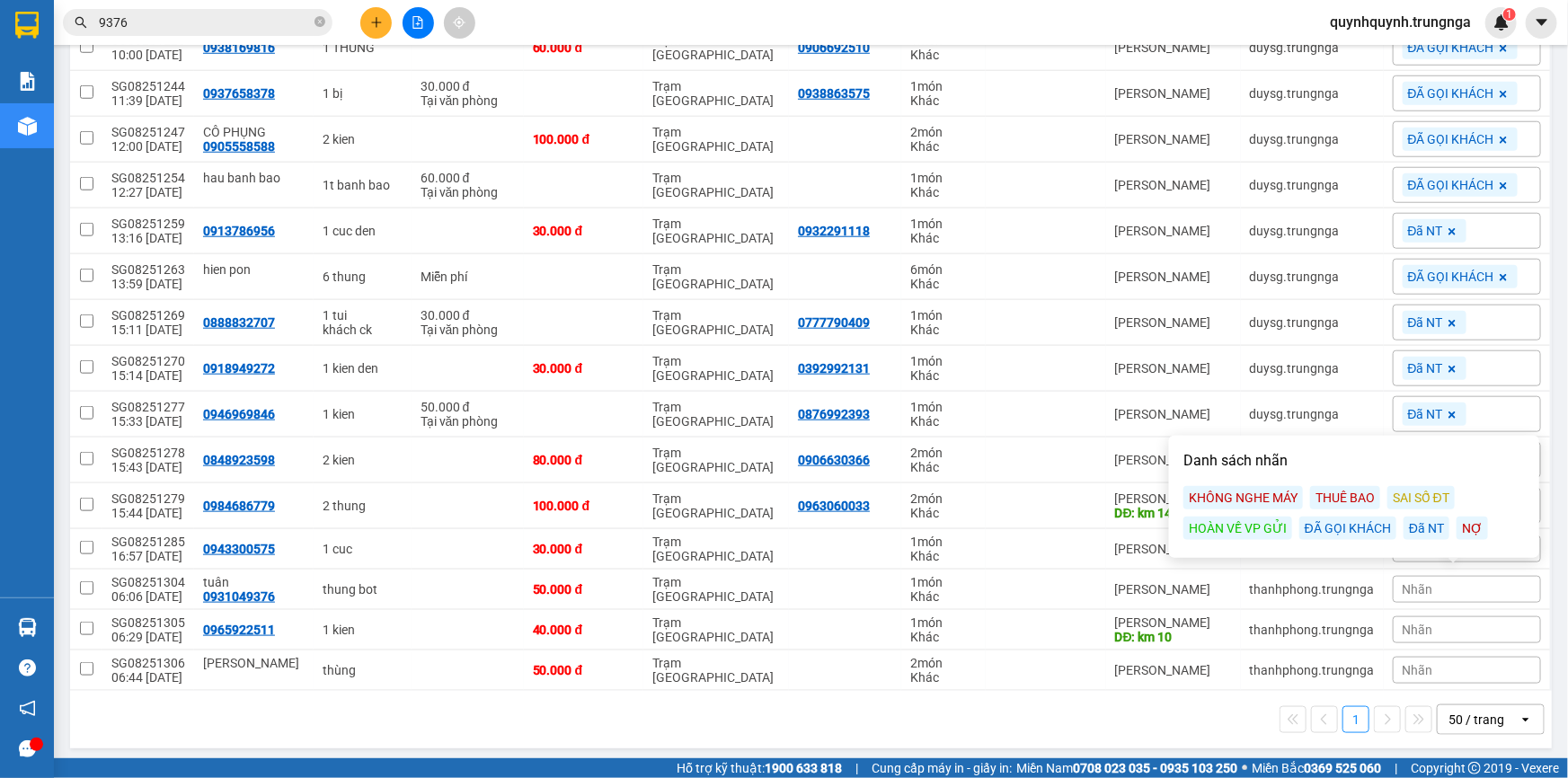
click at [1352, 525] on div "ĐÃ GỌI KHÁCH" at bounding box center [1348, 528] width 97 height 23
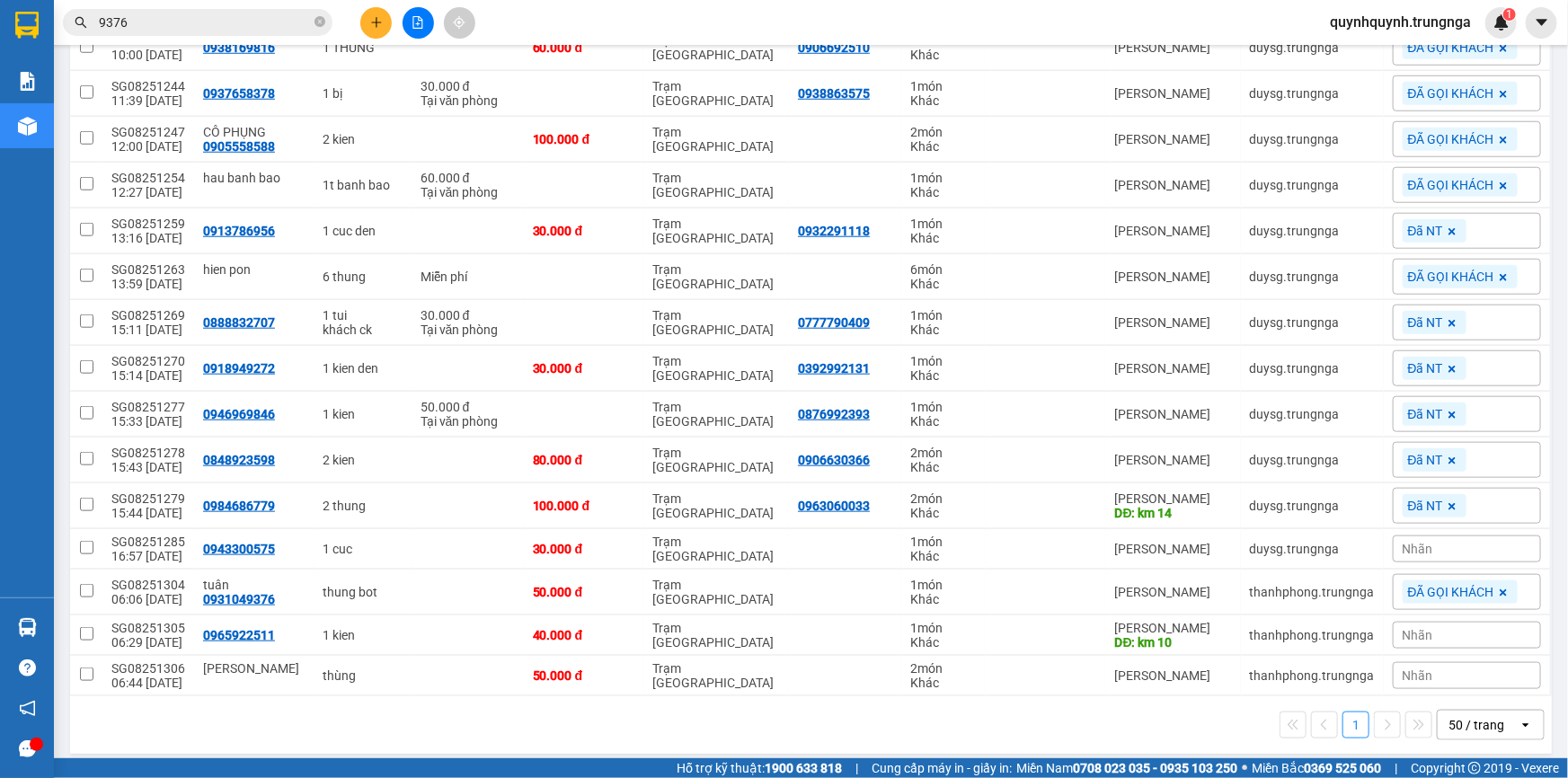
click at [1457, 630] on div "Nhãn" at bounding box center [1467, 634] width 148 height 27
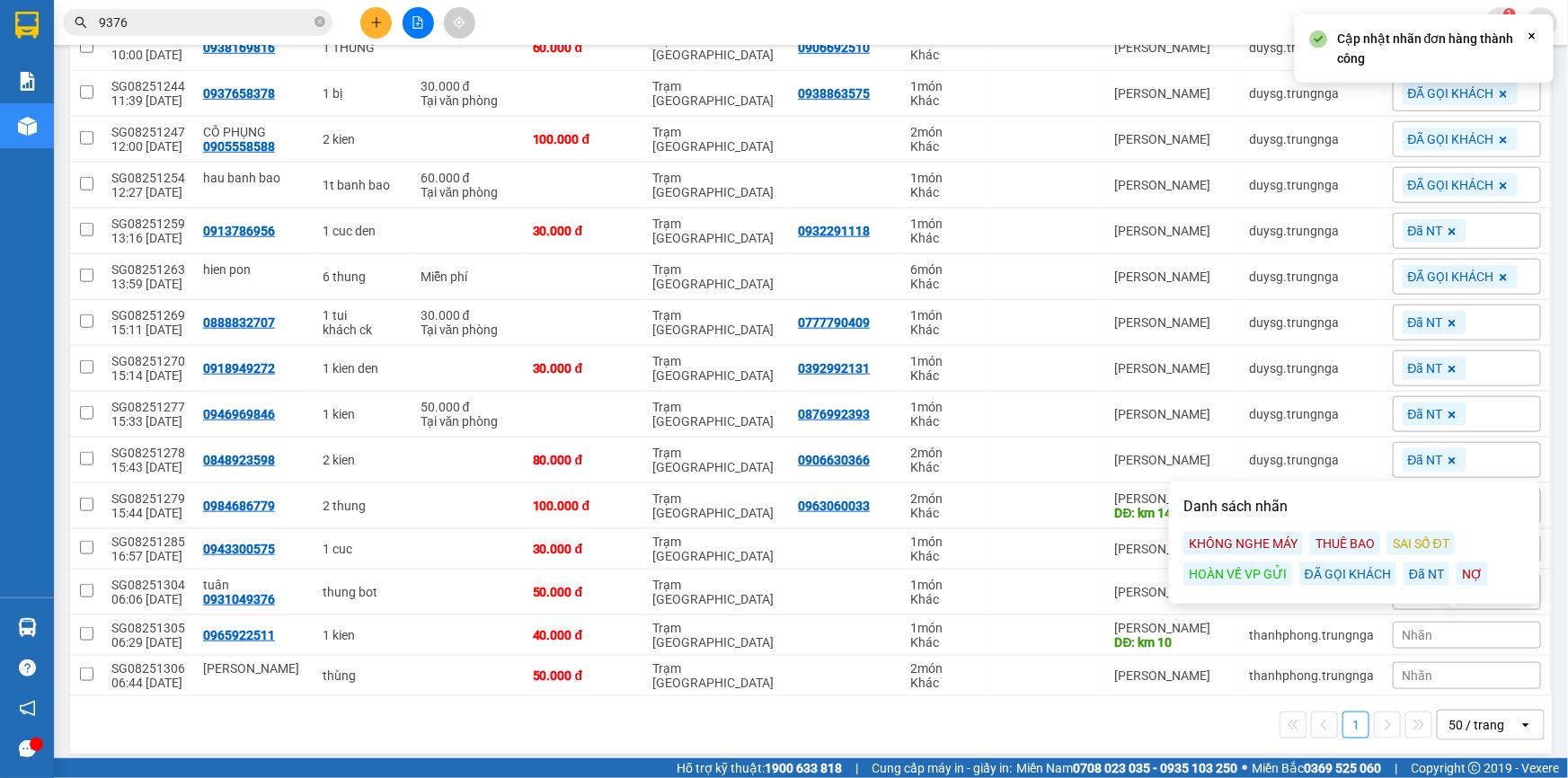
click at [1336, 575] on div "ĐÃ GỌI KHÁCH" at bounding box center [1348, 574] width 97 height 23
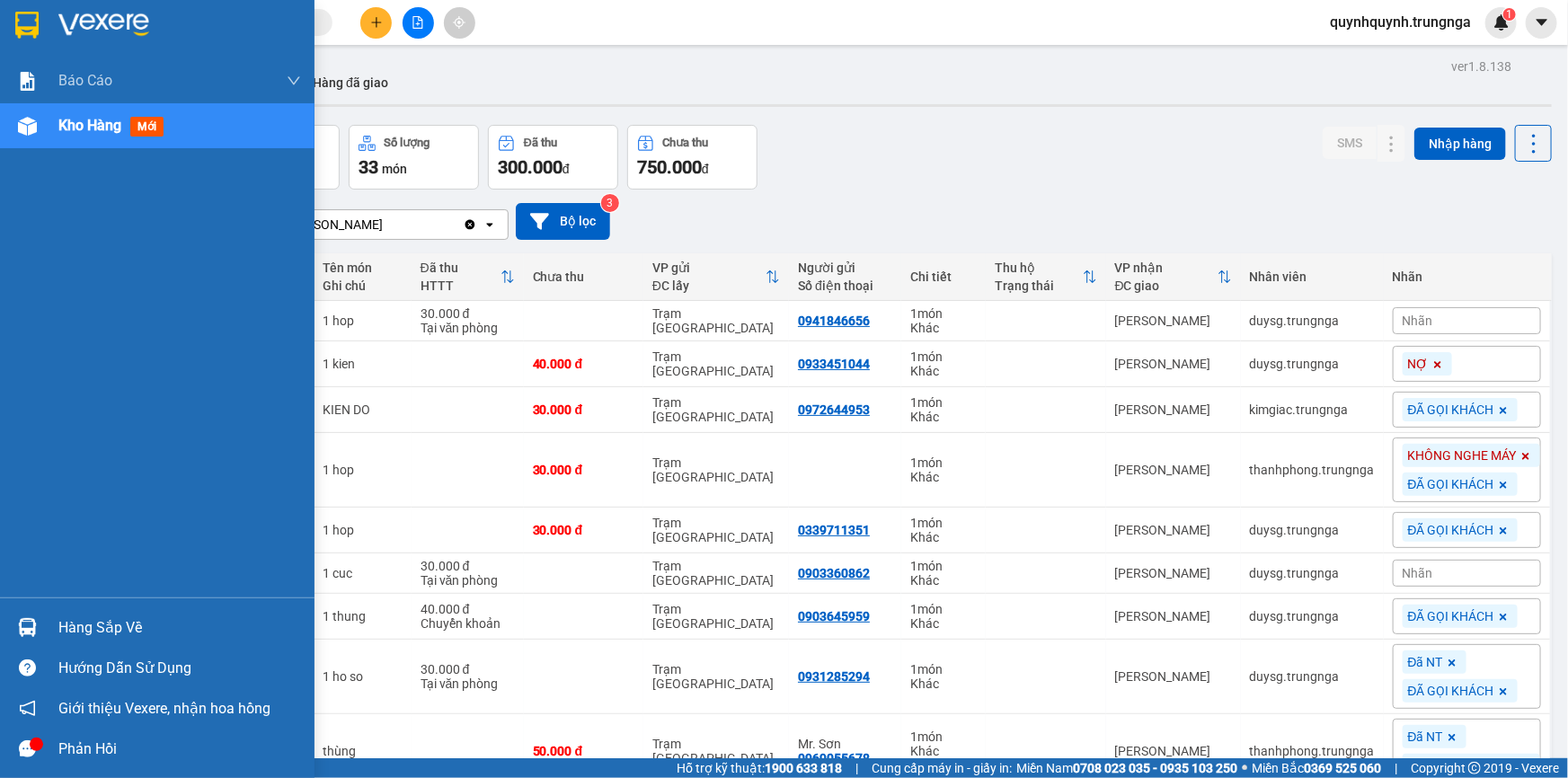
click at [89, 129] on span "Kho hàng" at bounding box center [89, 125] width 63 height 17
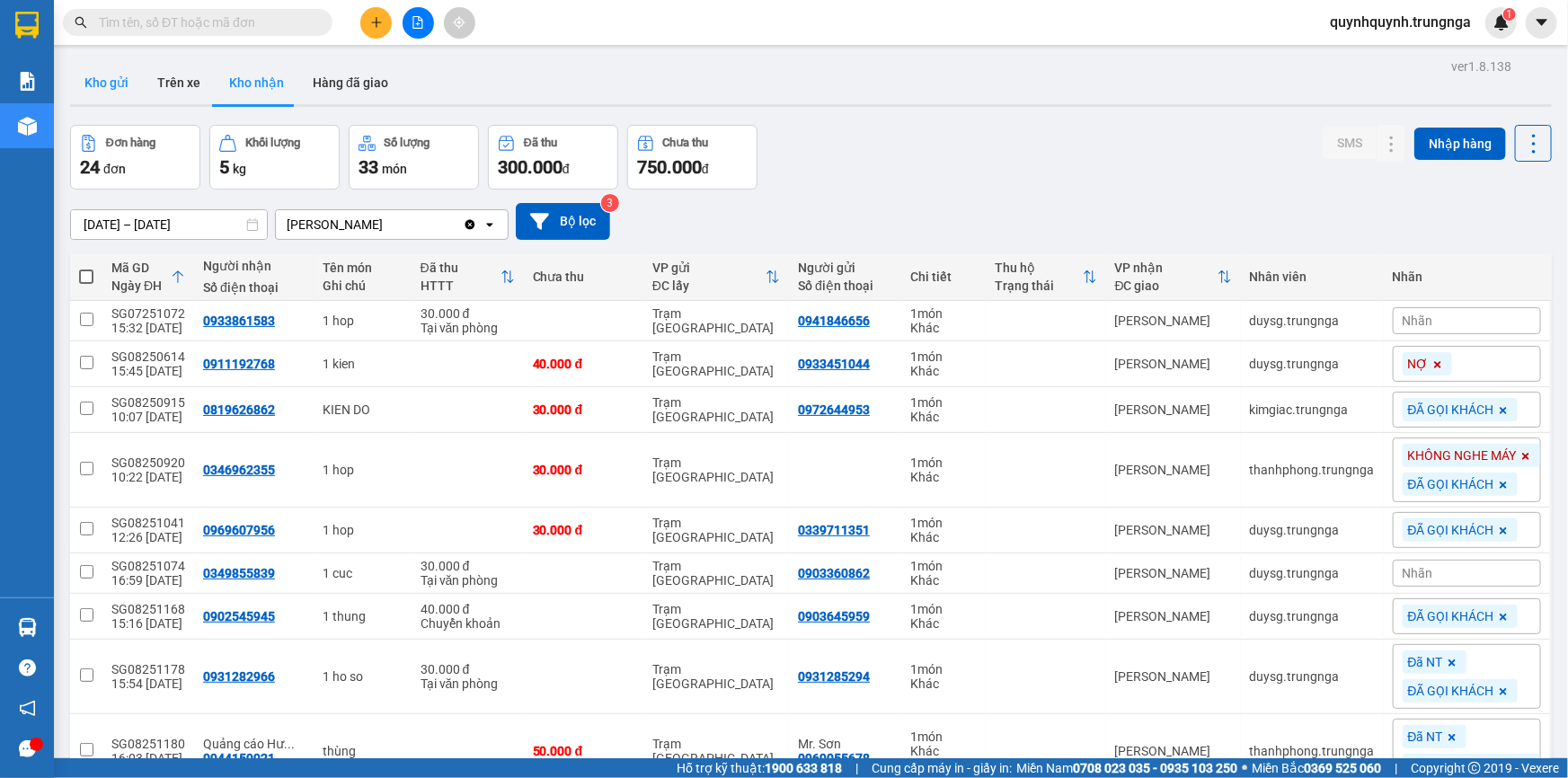
click at [135, 88] on button "Kho gửi" at bounding box center [106, 82] width 73 height 43
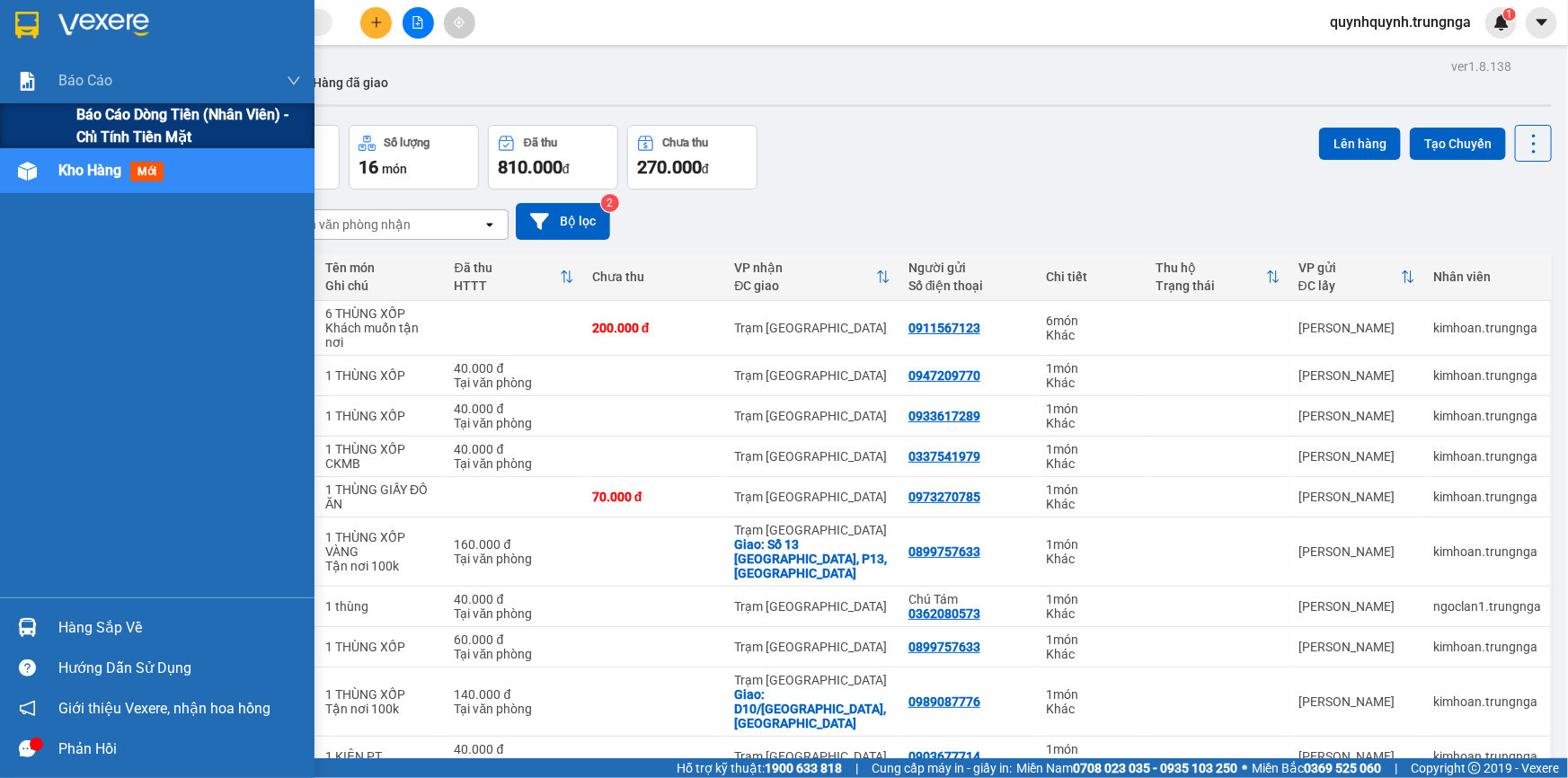
click at [50, 117] on div "Báo cáo dòng tiền (nhân viên) - chỉ tính tiền mặt" at bounding box center [157, 125] width 314 height 45
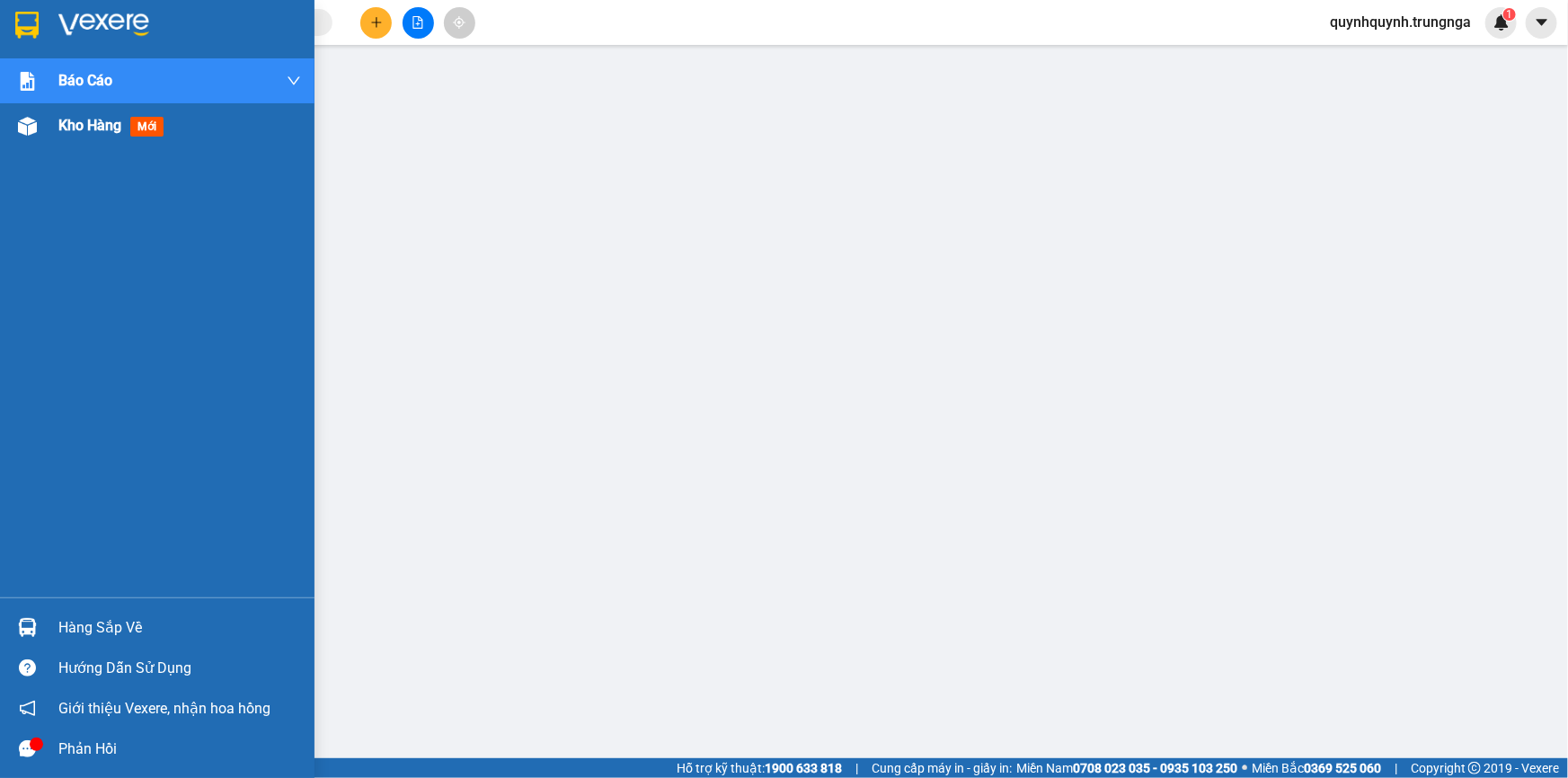
click at [74, 121] on span "Kho hàng" at bounding box center [89, 125] width 63 height 17
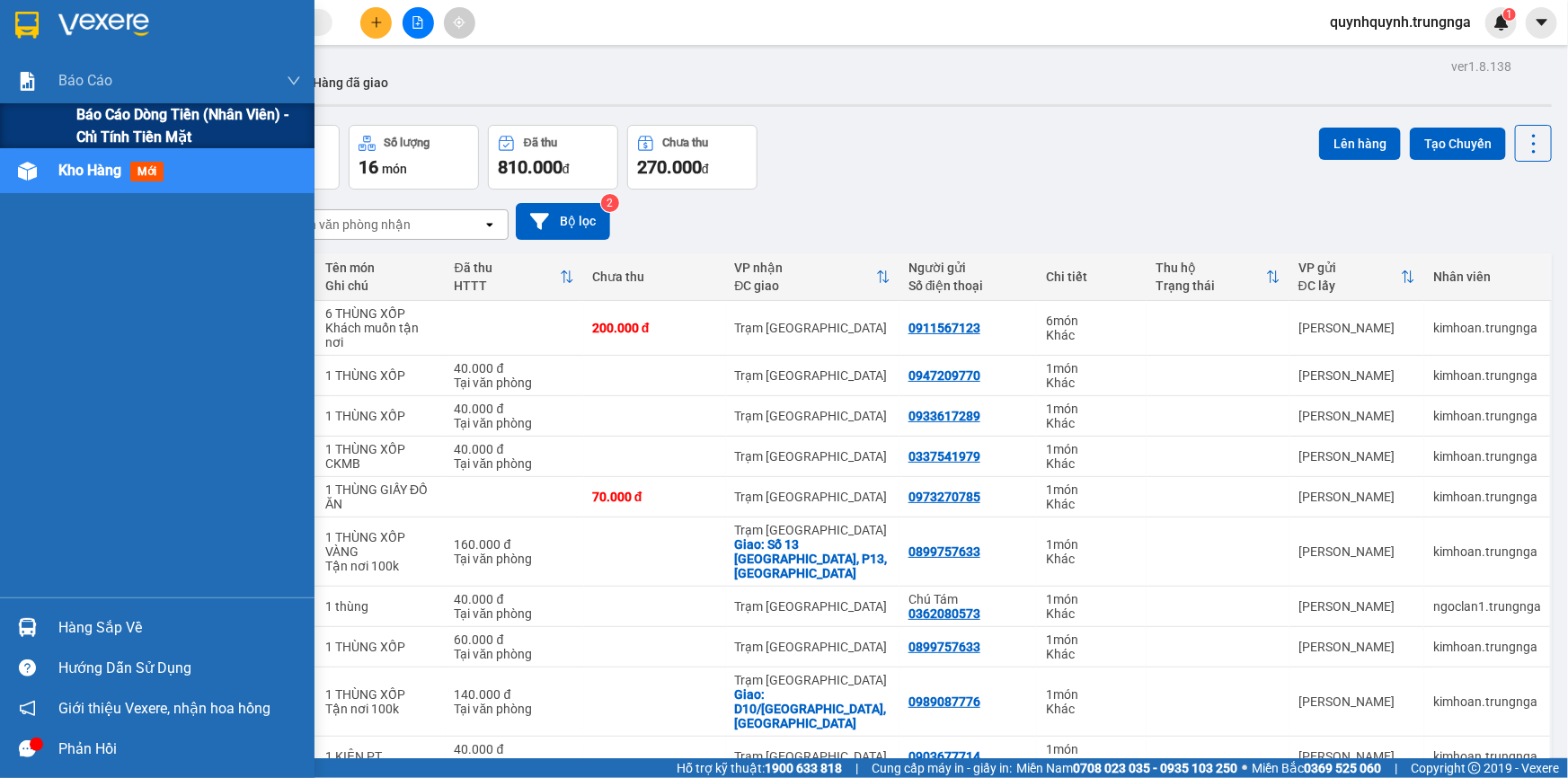
click at [125, 113] on span "Báo cáo dòng tiền (nhân viên) - chỉ tính tiền mặt" at bounding box center [189, 125] width 225 height 45
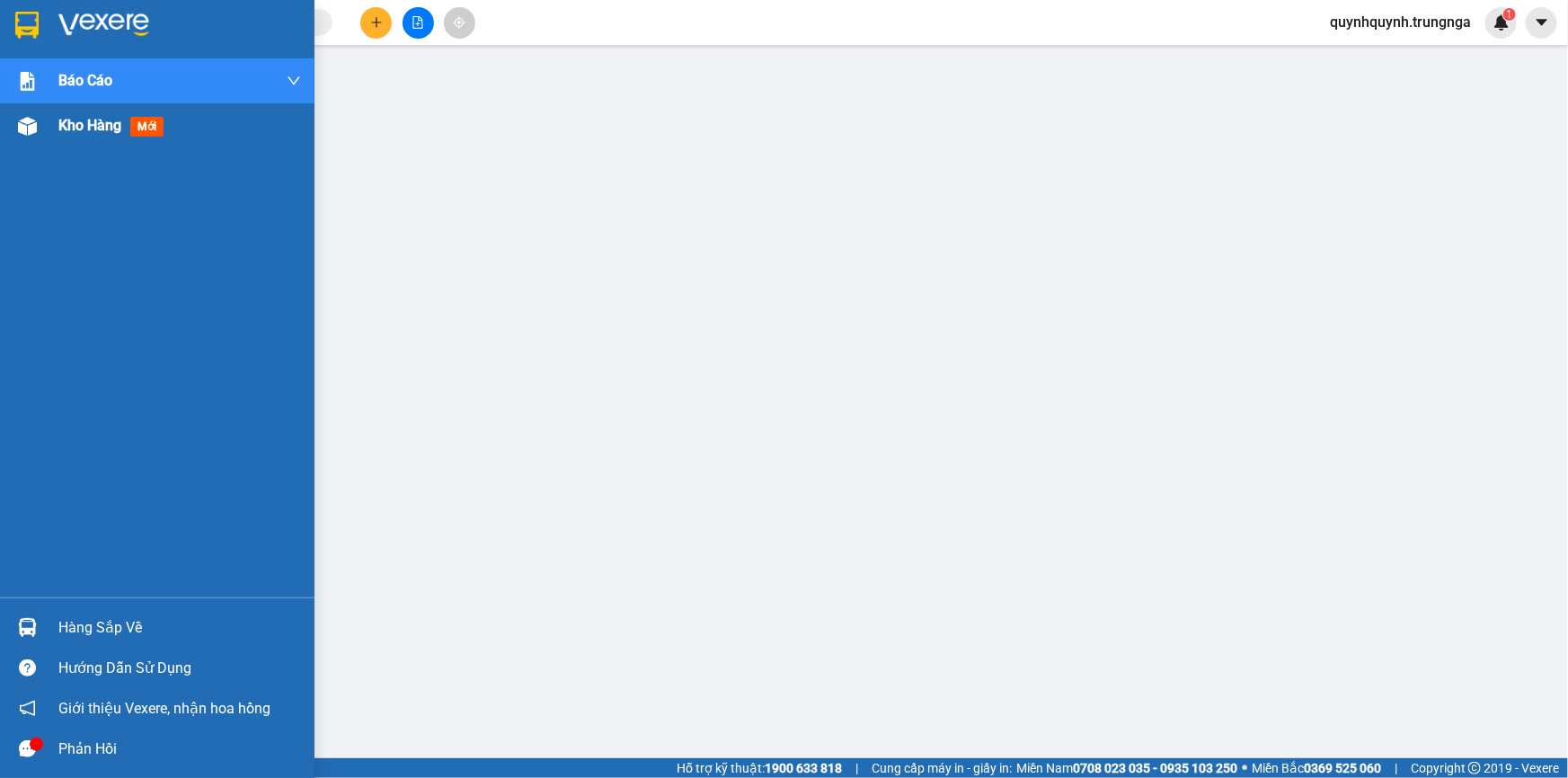
click at [142, 130] on span "mới" at bounding box center [146, 126] width 33 height 19
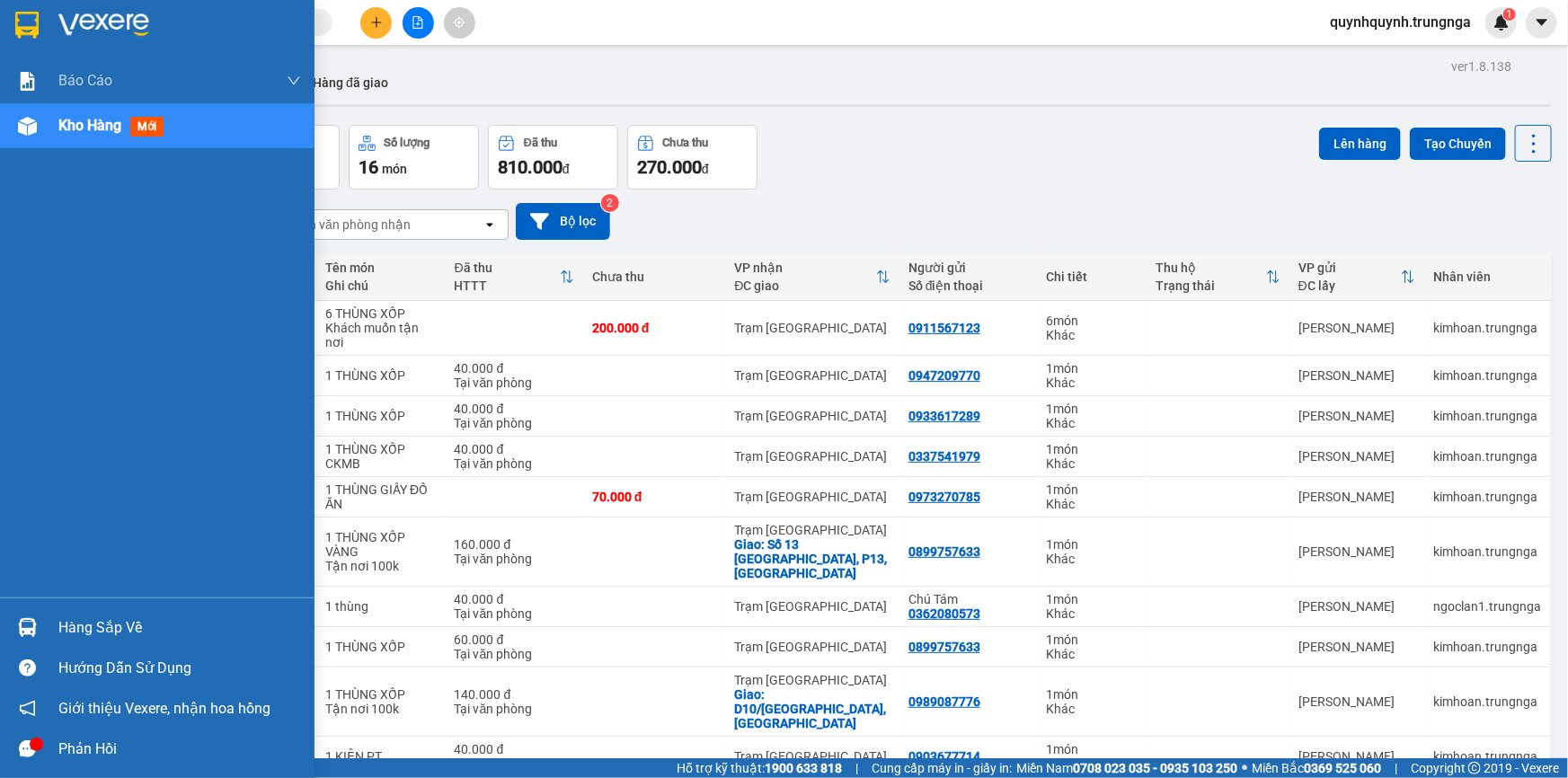
click at [120, 634] on div "Hàng sắp về" at bounding box center [179, 627] width 242 height 27
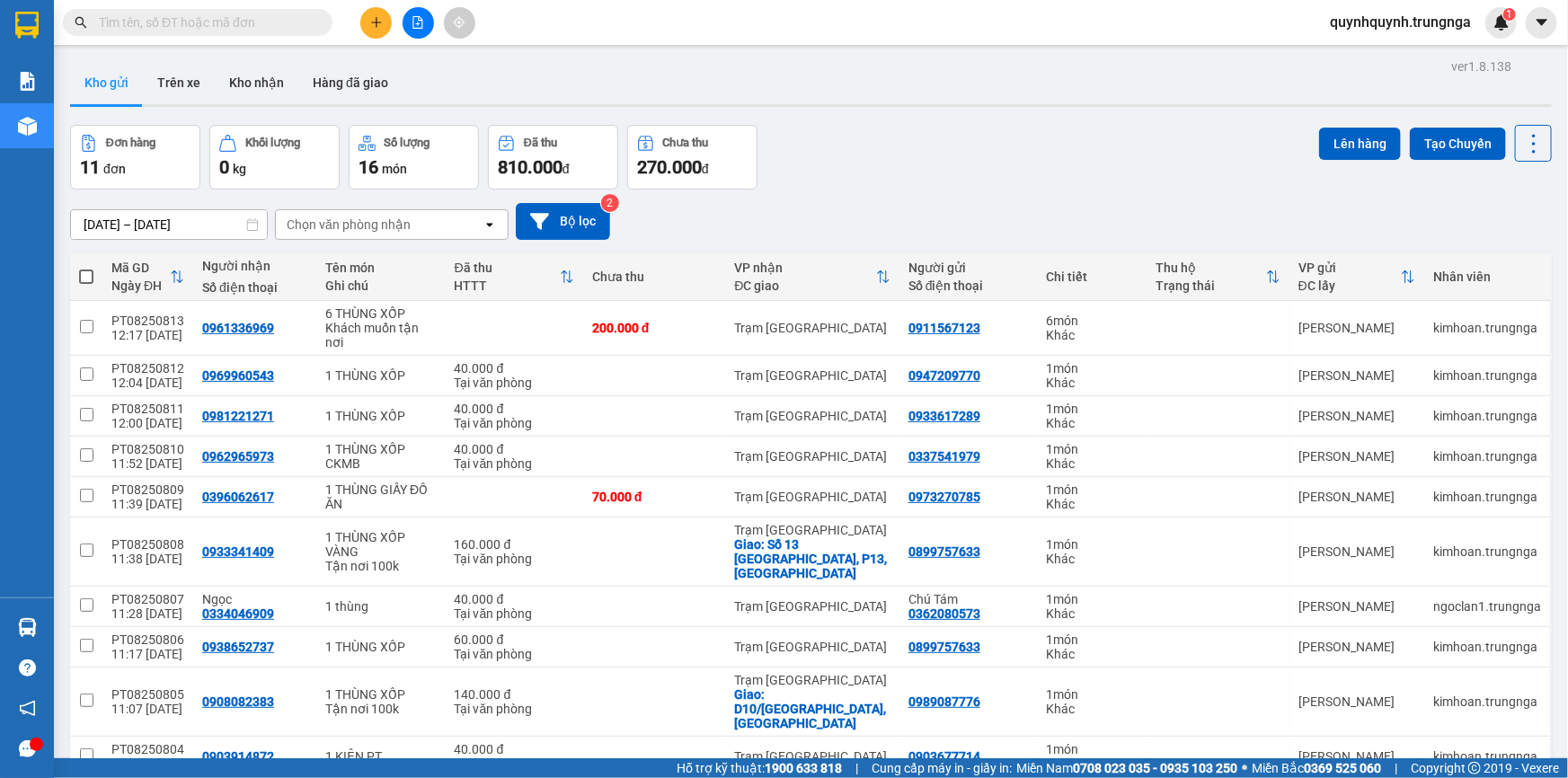
click at [947, 133] on section "Kết quả tìm kiếm ( 0 ) Bộ lọc No Data quynhquynh.trungnga 1 Báo cáo Báo cáo dòn…" at bounding box center [784, 389] width 1568 height 778
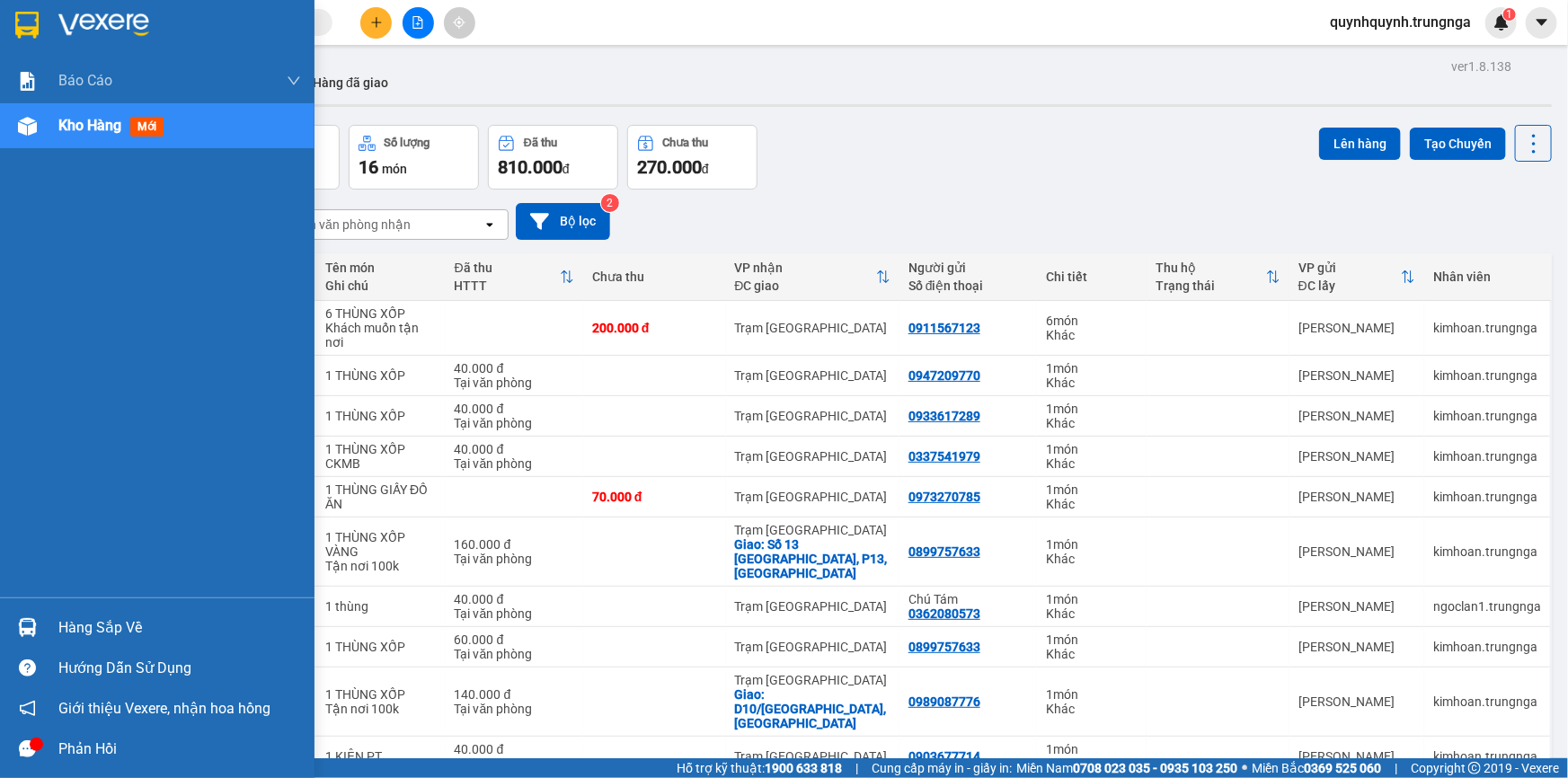
click at [63, 128] on span "Kho hàng" at bounding box center [89, 125] width 63 height 17
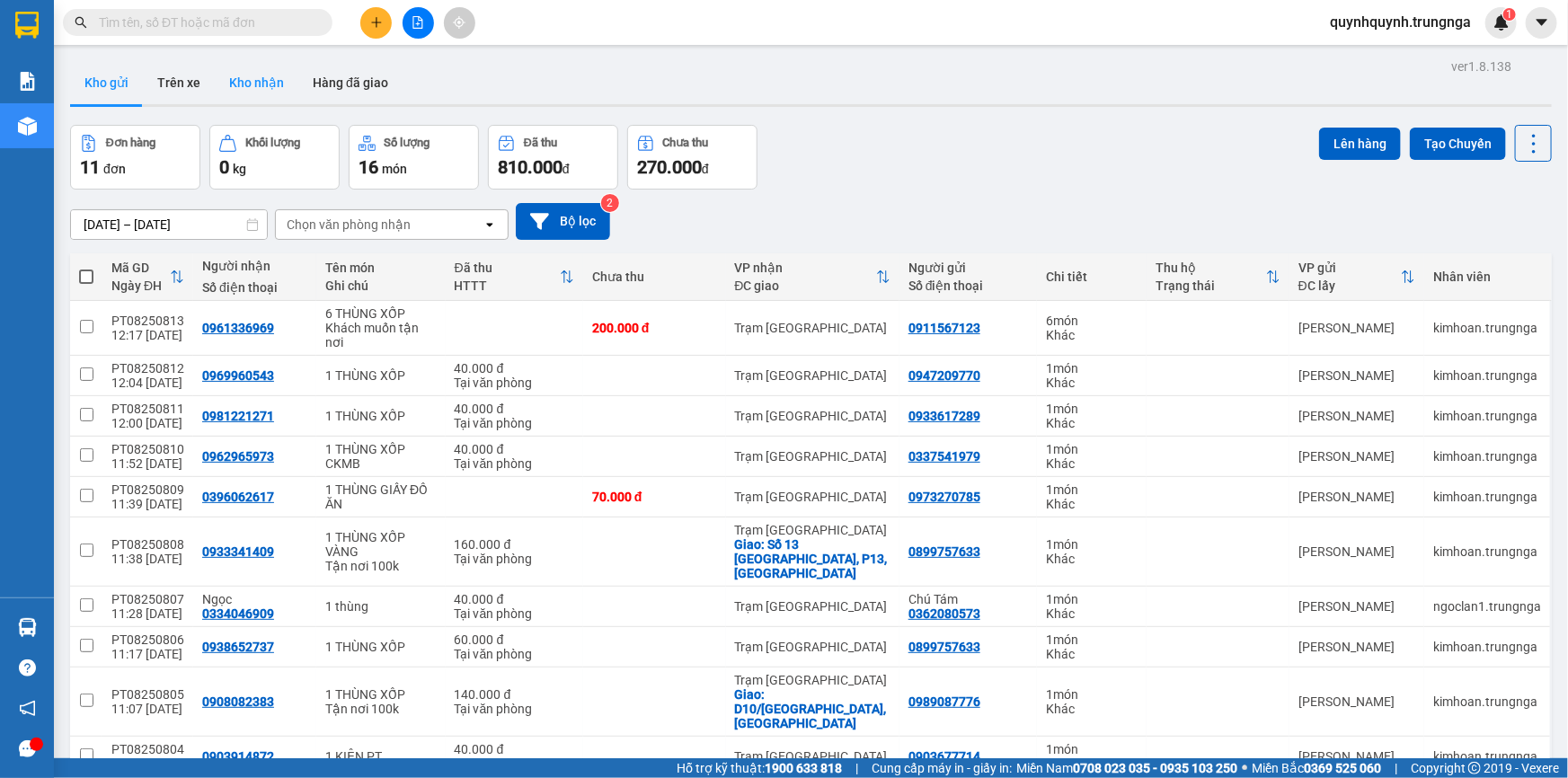
click at [273, 80] on button "Kho nhận" at bounding box center [256, 82] width 84 height 43
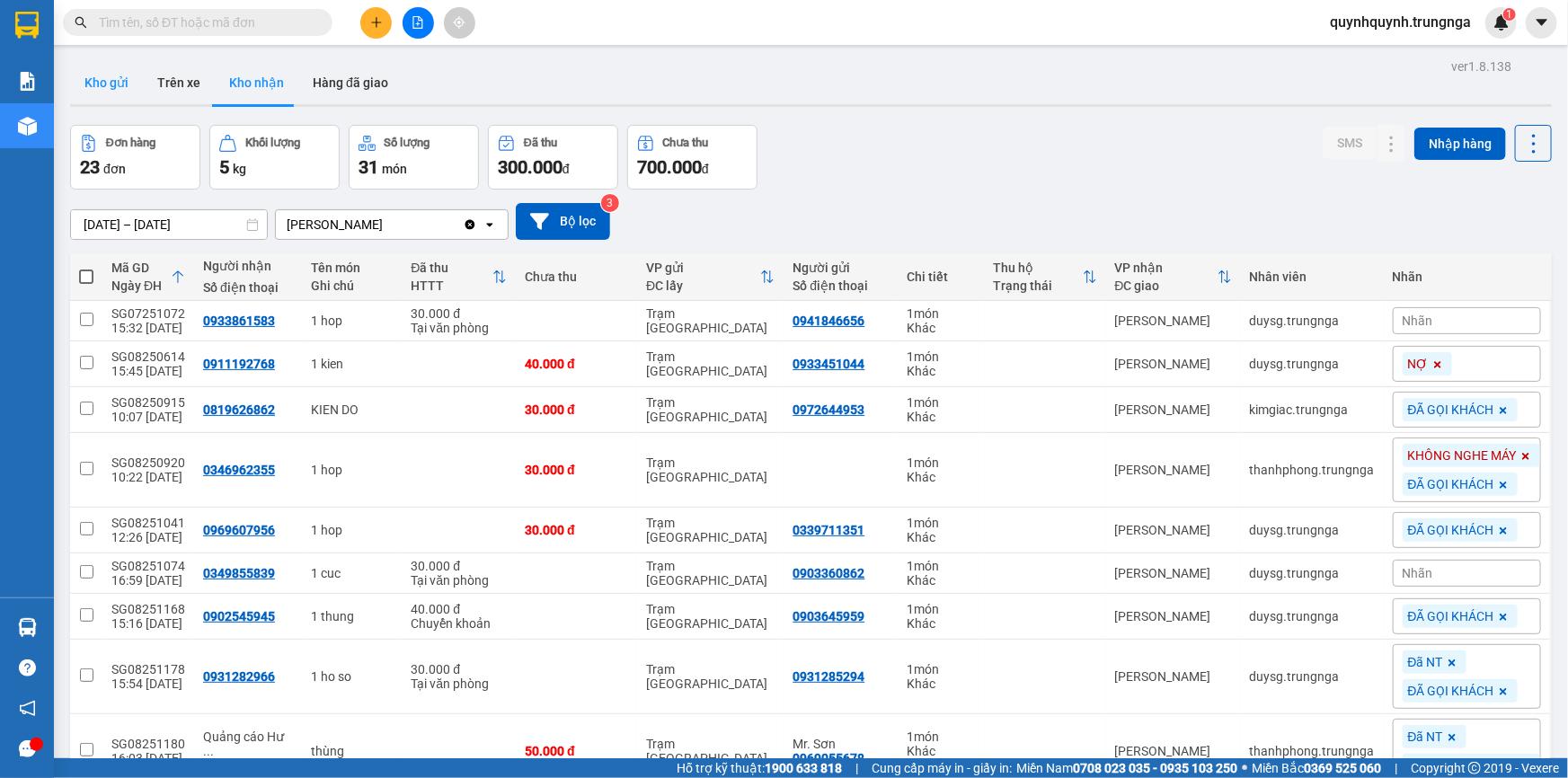
drag, startPoint x: 104, startPoint y: 75, endPoint x: 361, endPoint y: 132, distance: 263.2
click at [104, 76] on button "Kho gửi" at bounding box center [106, 82] width 73 height 43
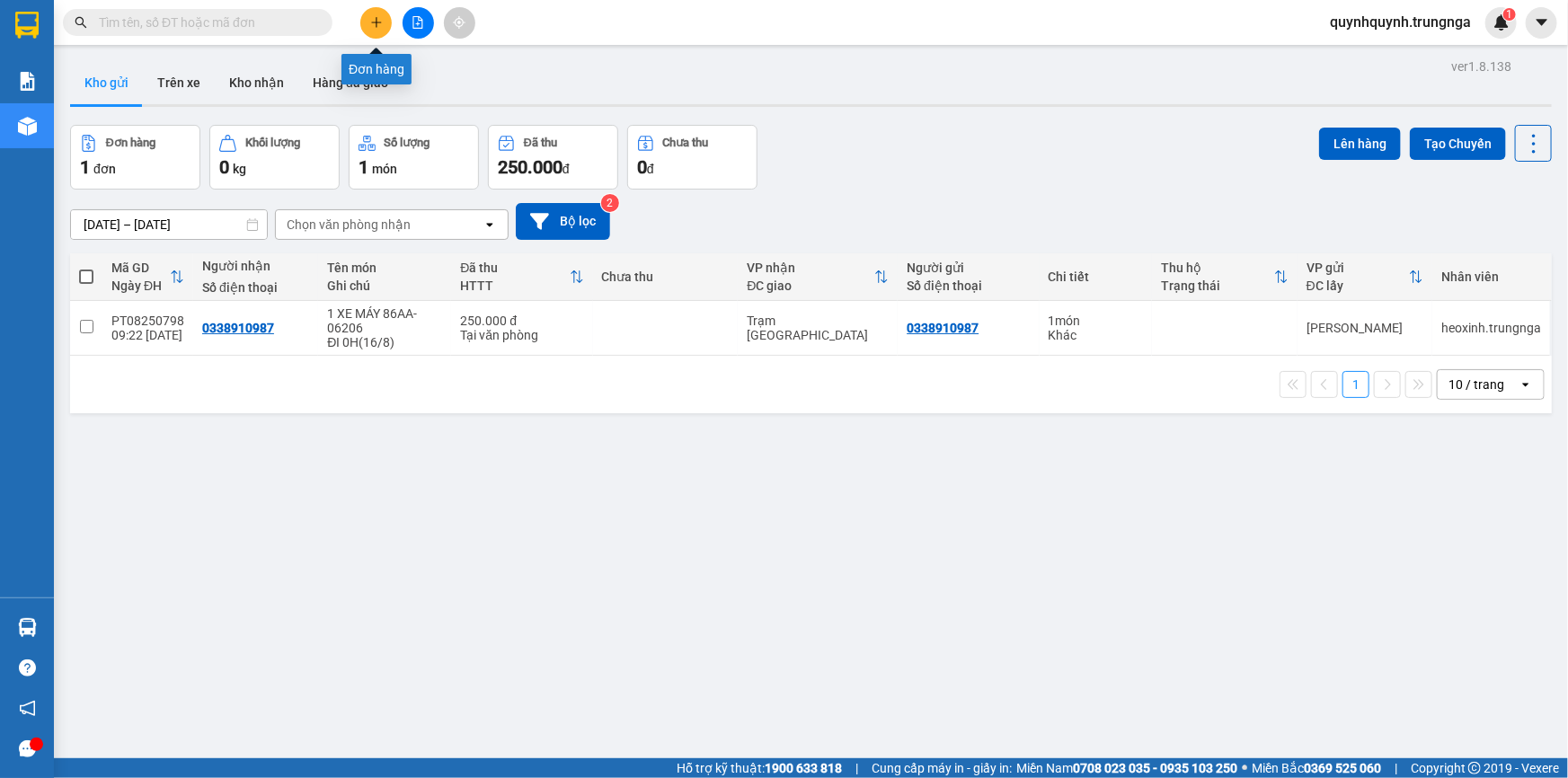
click at [383, 28] on button at bounding box center [376, 23] width 31 height 31
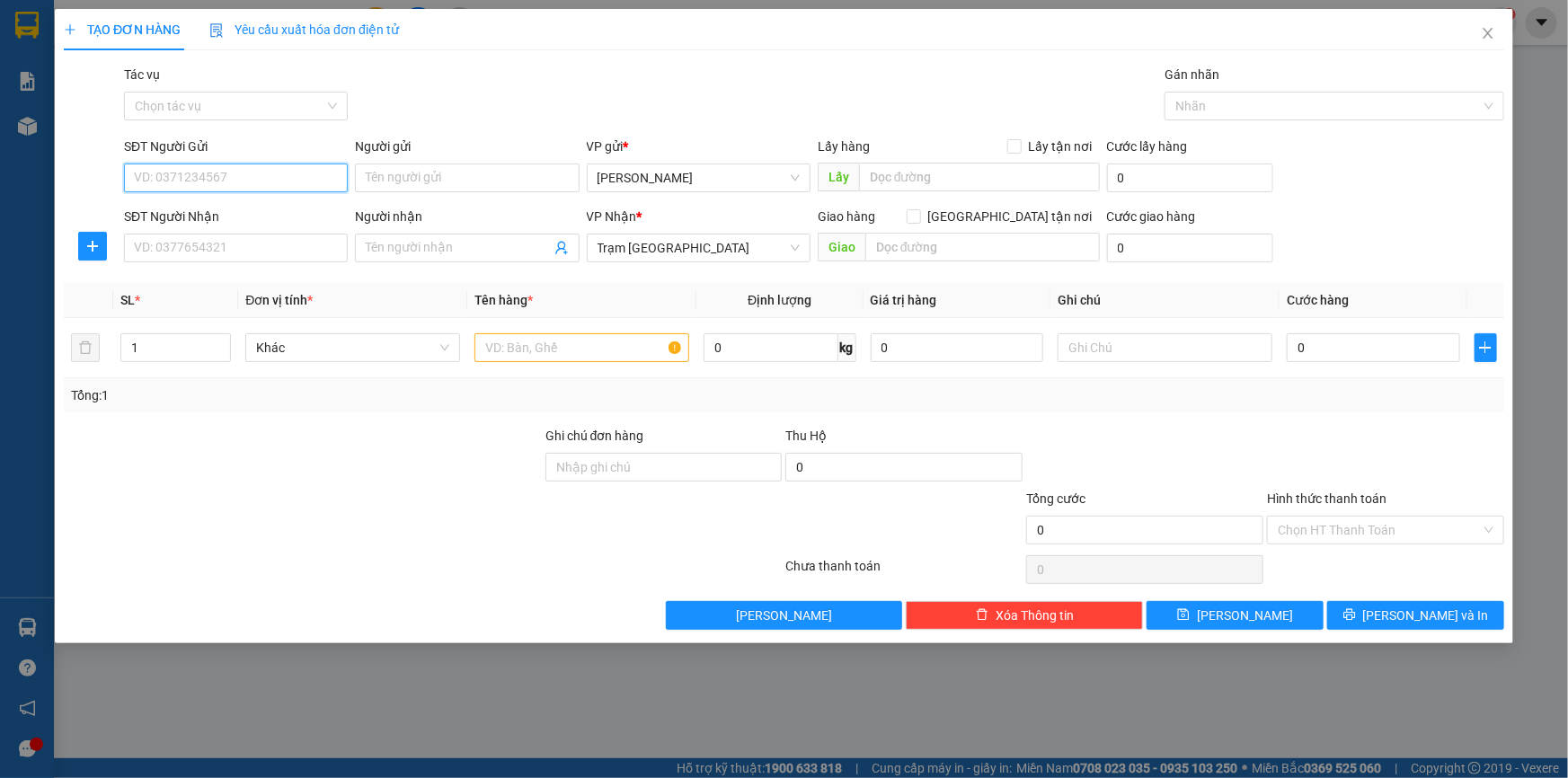
click at [246, 180] on input "SĐT Người Gửi" at bounding box center [236, 178] width 224 height 29
type input "0819601207"
click at [215, 239] on input "SĐT Người Nhận" at bounding box center [236, 248] width 224 height 29
type input "0944868108"
click at [549, 347] on input "text" at bounding box center [581, 347] width 215 height 29
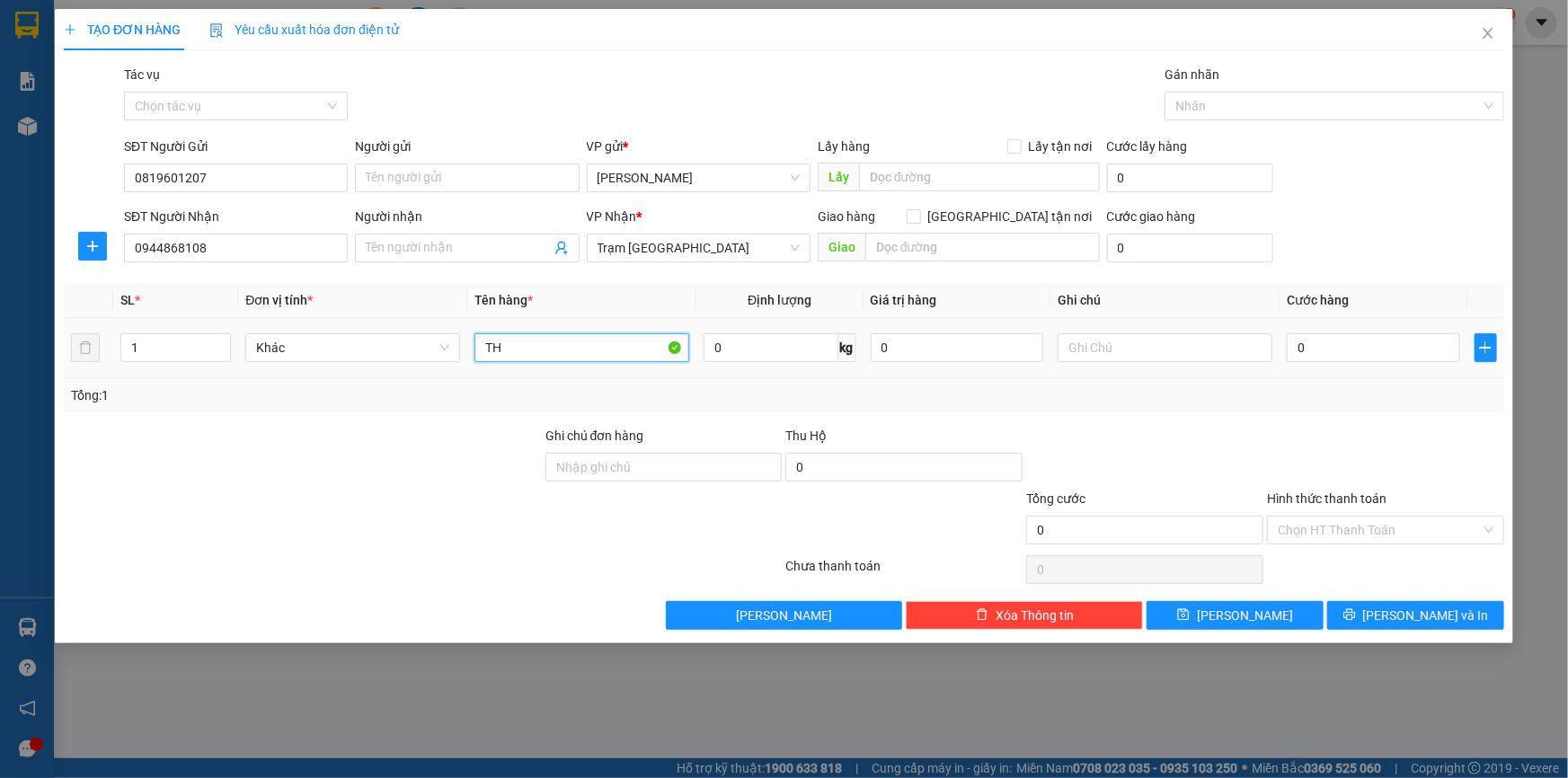
type input "T"
type input "K"
type input "2"
click at [218, 342] on icon "up" at bounding box center [221, 343] width 6 height 6
click at [548, 340] on input "text" at bounding box center [581, 347] width 215 height 29
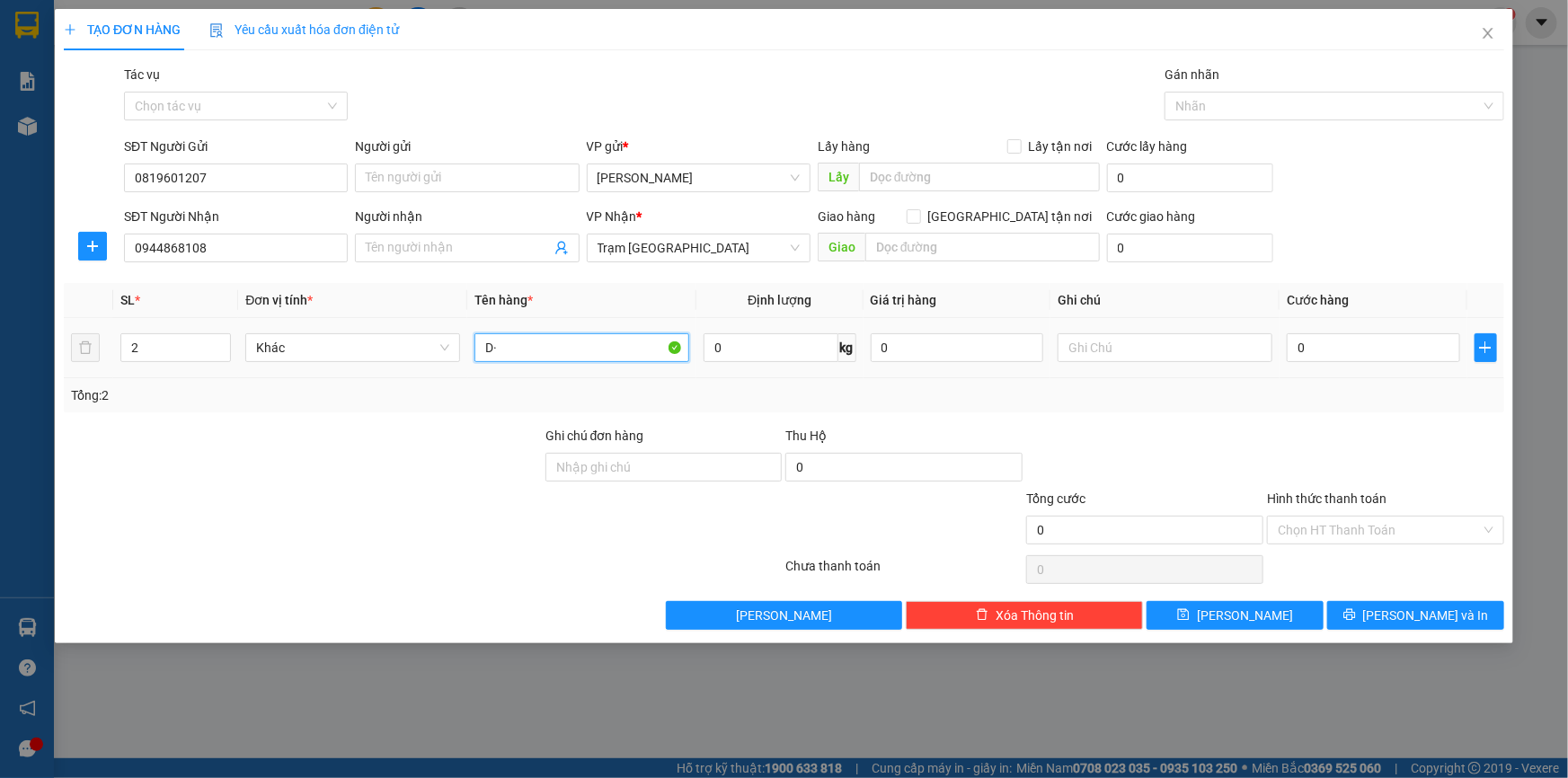
type input "D"
type input "Đ"
type input "KIỆN ĐỒ ĂN"
click at [1347, 350] on input "0" at bounding box center [1374, 347] width 173 height 29
type input "9"
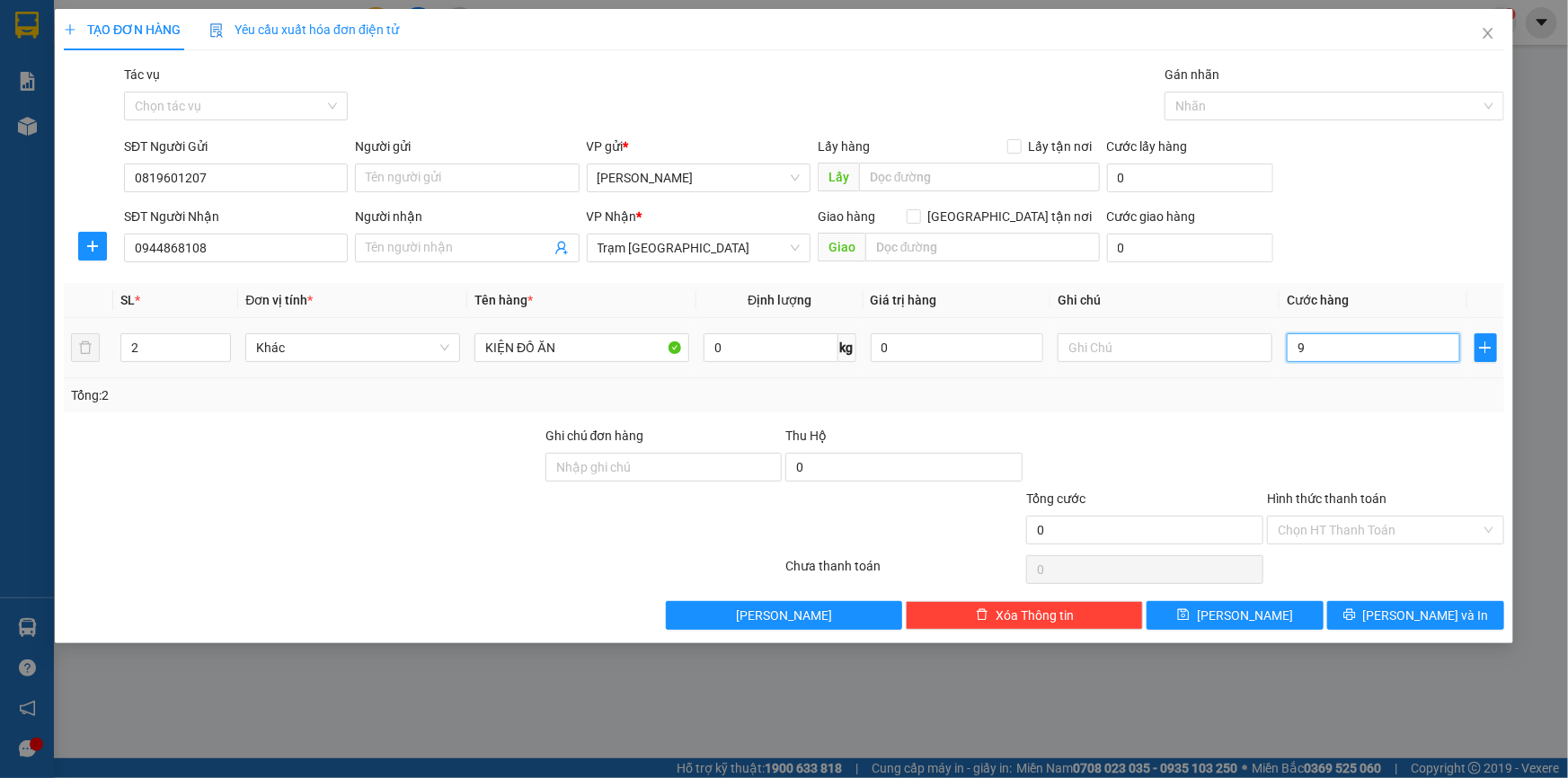
type input "9"
type input "90"
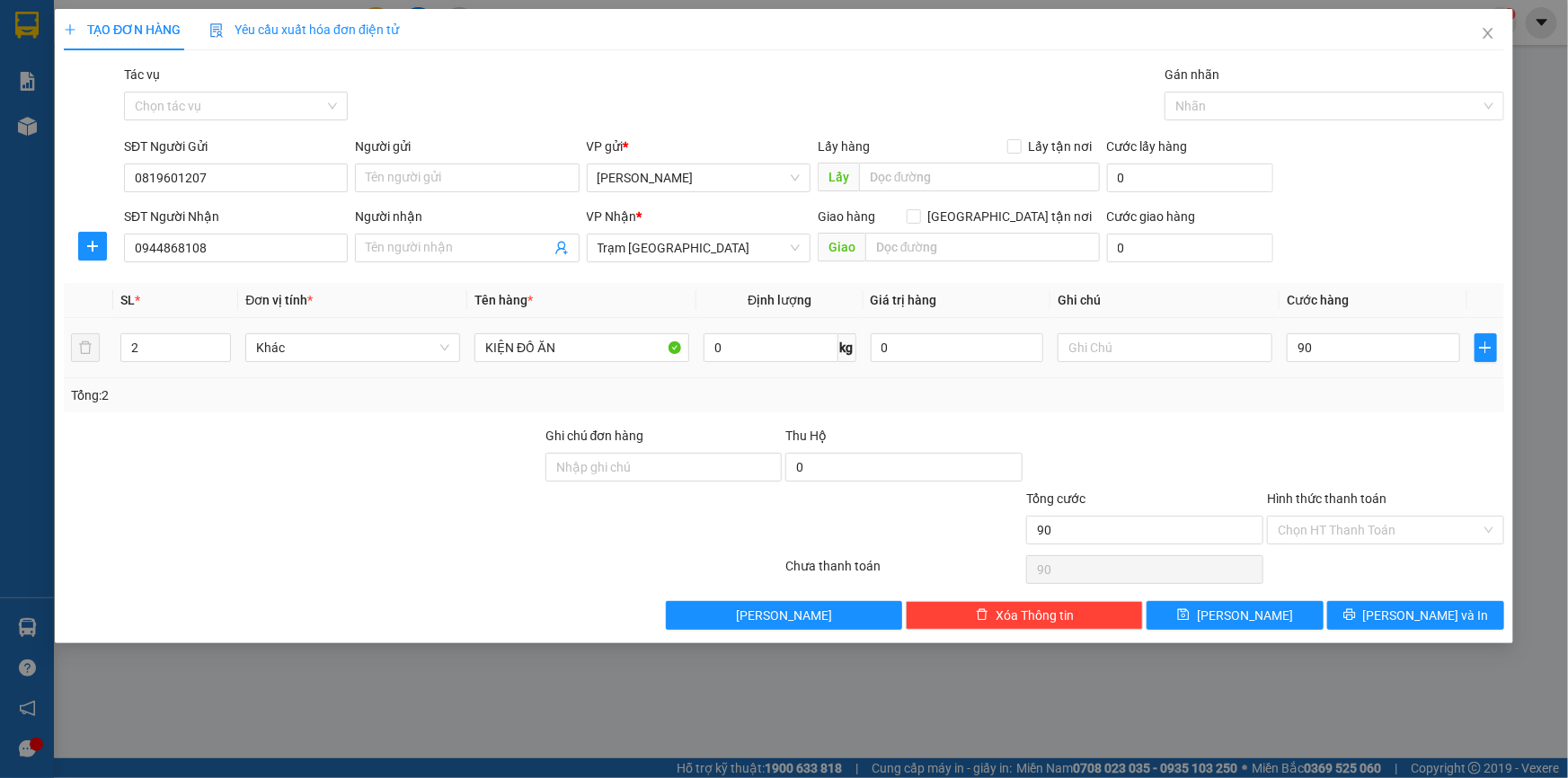
type input "90.000"
click at [1428, 430] on div at bounding box center [1386, 457] width 240 height 63
click at [1363, 529] on input "Hình thức thanh toán" at bounding box center [1379, 529] width 203 height 27
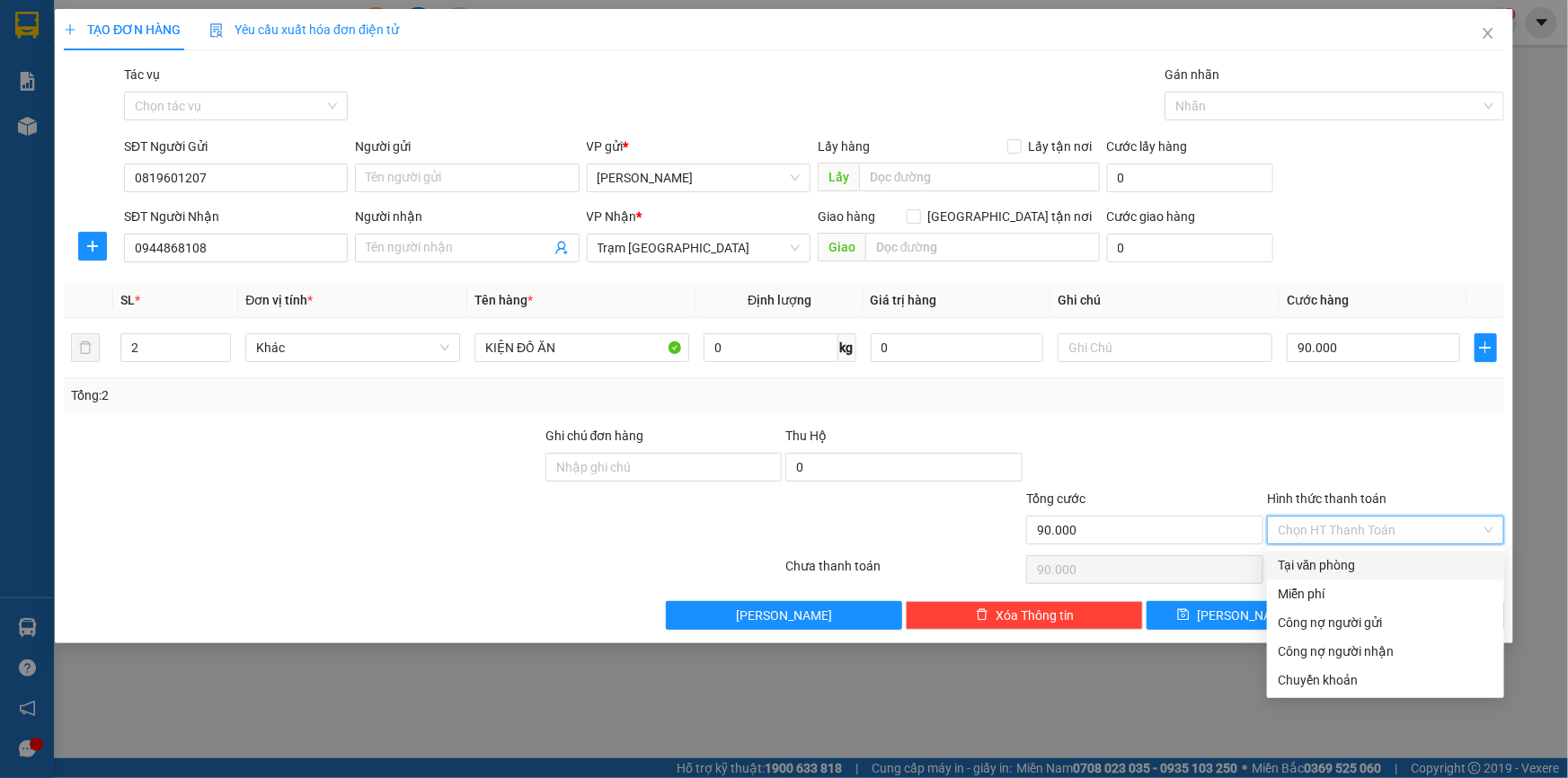
click at [1340, 563] on div "Tại văn phòng" at bounding box center [1386, 564] width 216 height 19
type input "0"
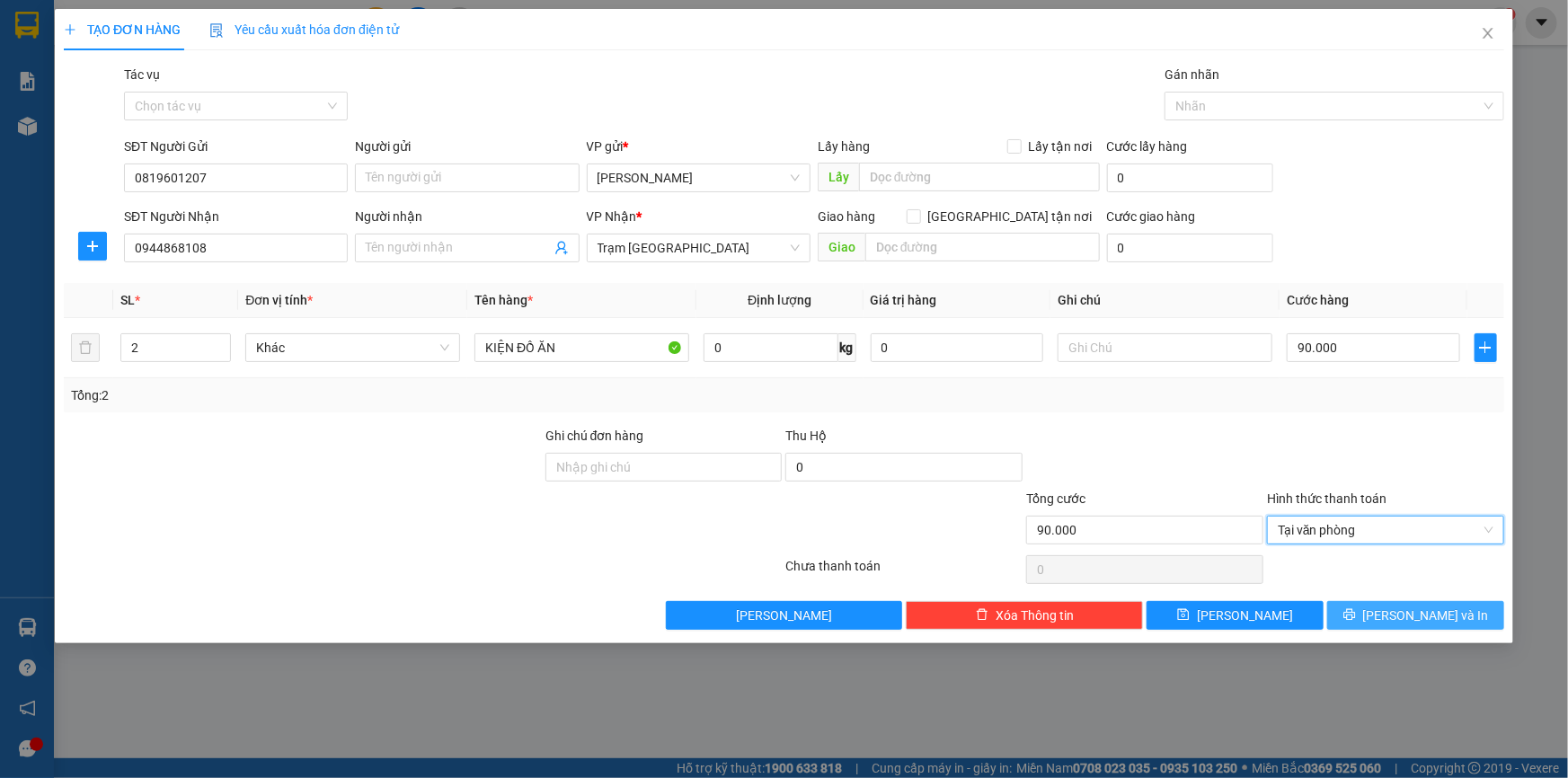
click at [1416, 617] on span "[PERSON_NAME] và In" at bounding box center [1426, 615] width 126 height 19
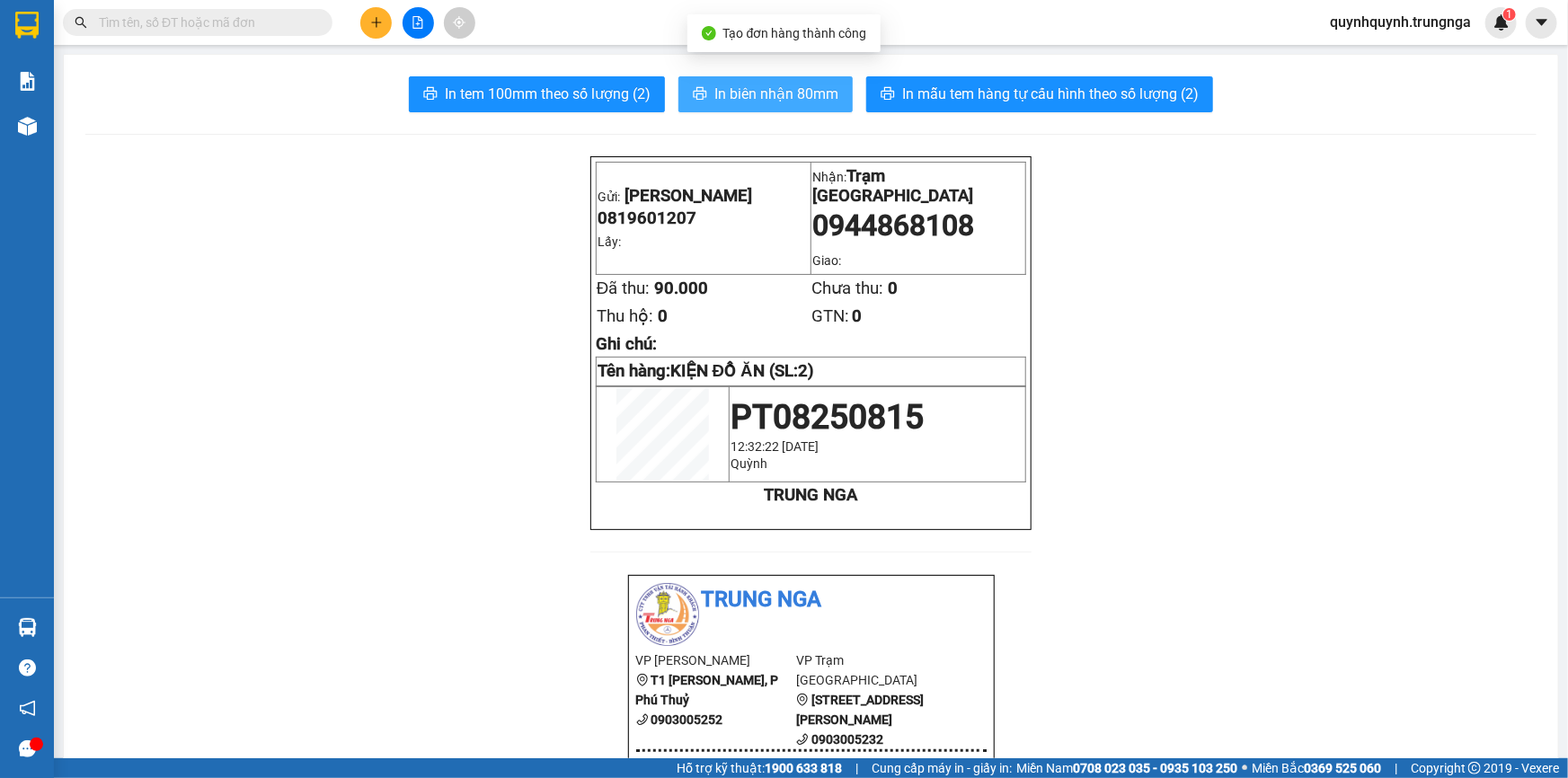
click at [813, 91] on span "In biên nhận 80mm" at bounding box center [777, 94] width 124 height 22
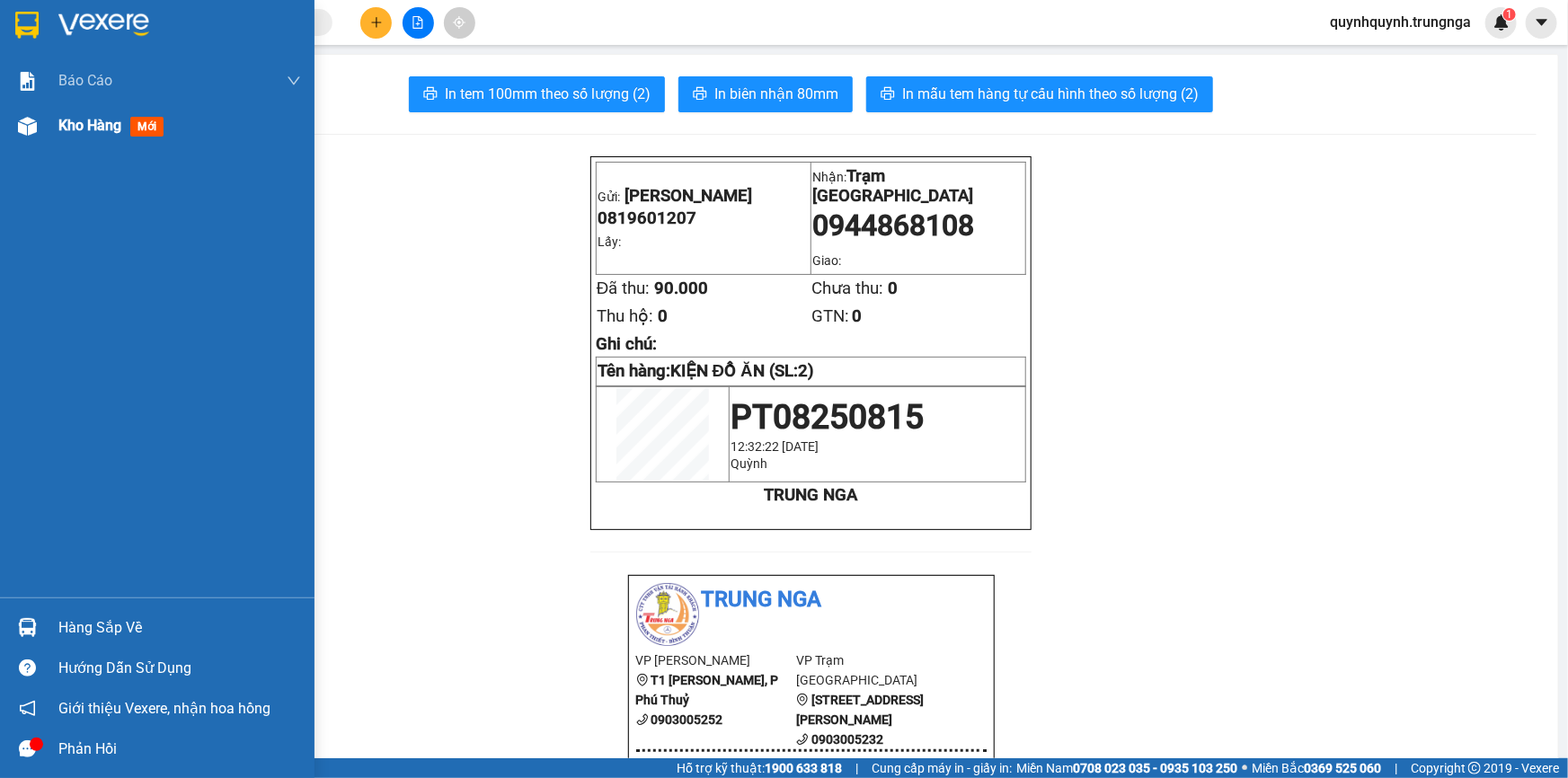
click at [92, 122] on span "Kho hàng" at bounding box center [89, 125] width 63 height 17
